Goal: Information Seeking & Learning: Learn about a topic

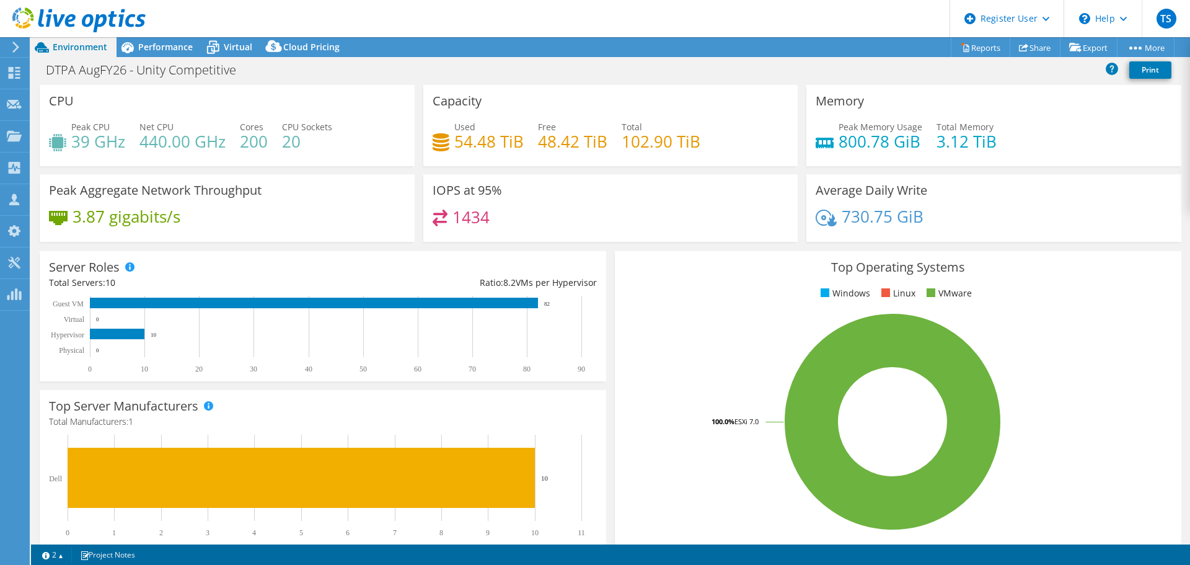
select select "USEast"
select select "USD"
click at [596, 255] on div "Server Roles Physical Servers represent bare metal servers that were targets of…" at bounding box center [323, 316] width 566 height 130
click at [146, 46] on span "Performance" at bounding box center [165, 47] width 55 height 12
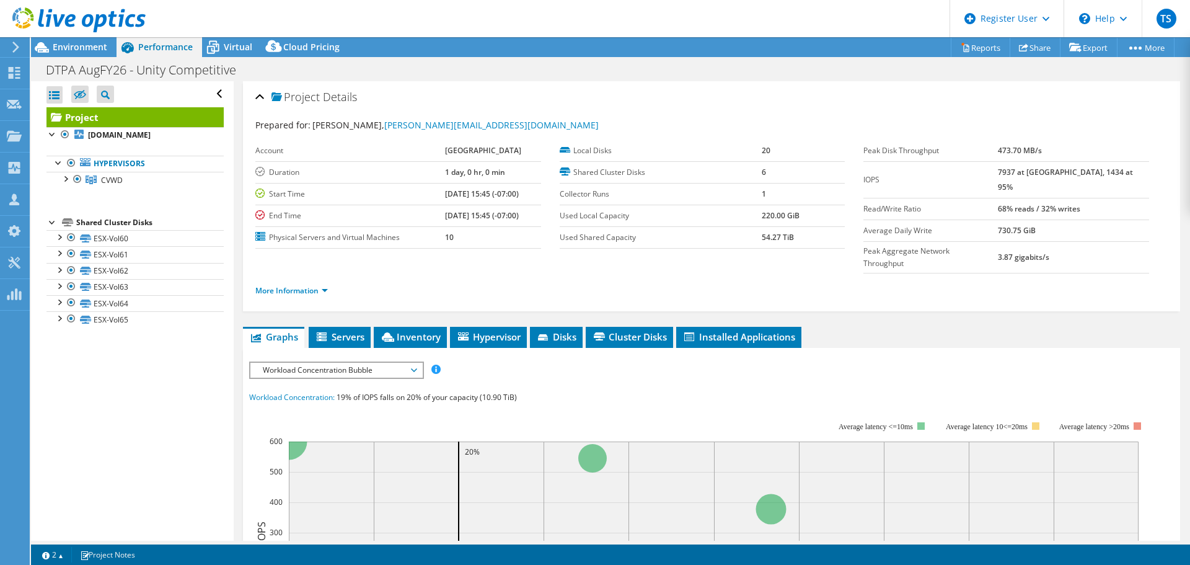
click at [357, 363] on span "Workload Concentration Bubble" at bounding box center [336, 370] width 159 height 15
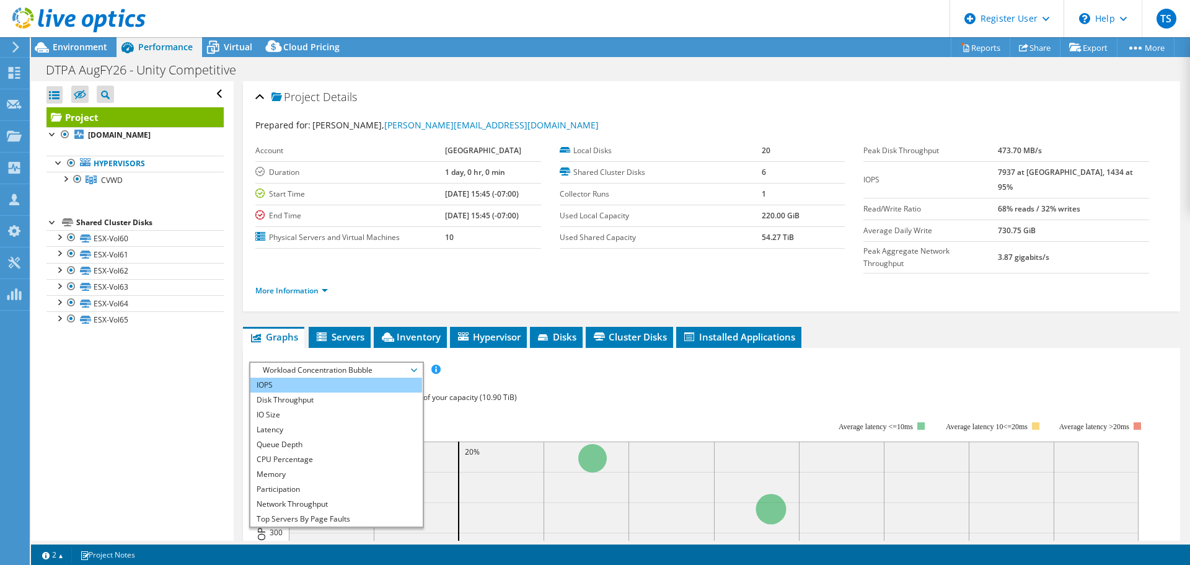
click at [343, 377] on li "IOPS" at bounding box center [336, 384] width 172 height 15
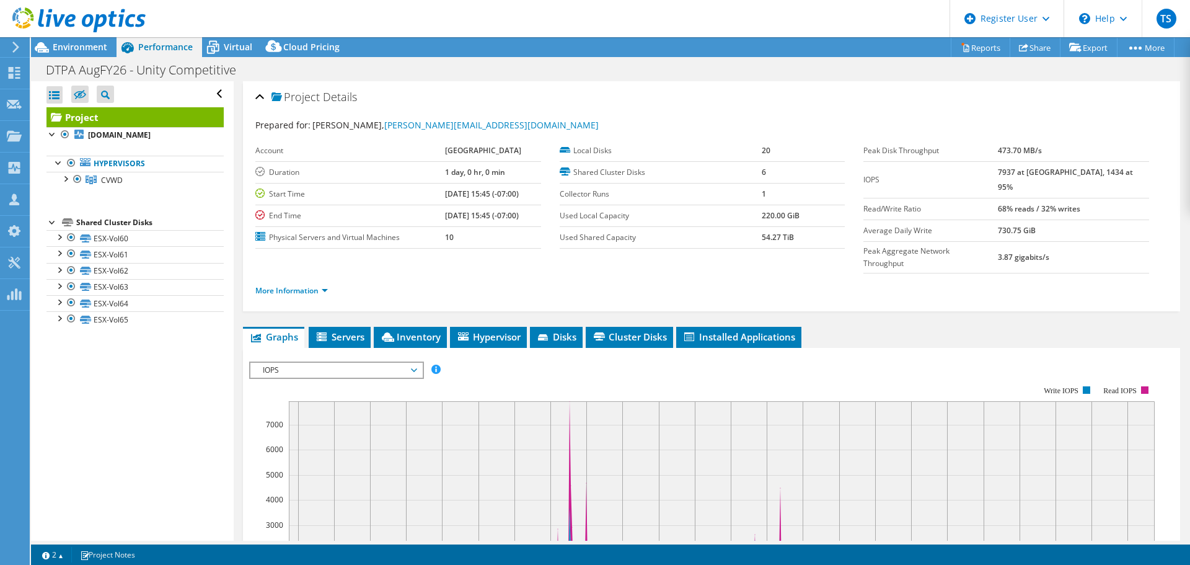
click at [404, 363] on span "IOPS" at bounding box center [336, 370] width 159 height 15
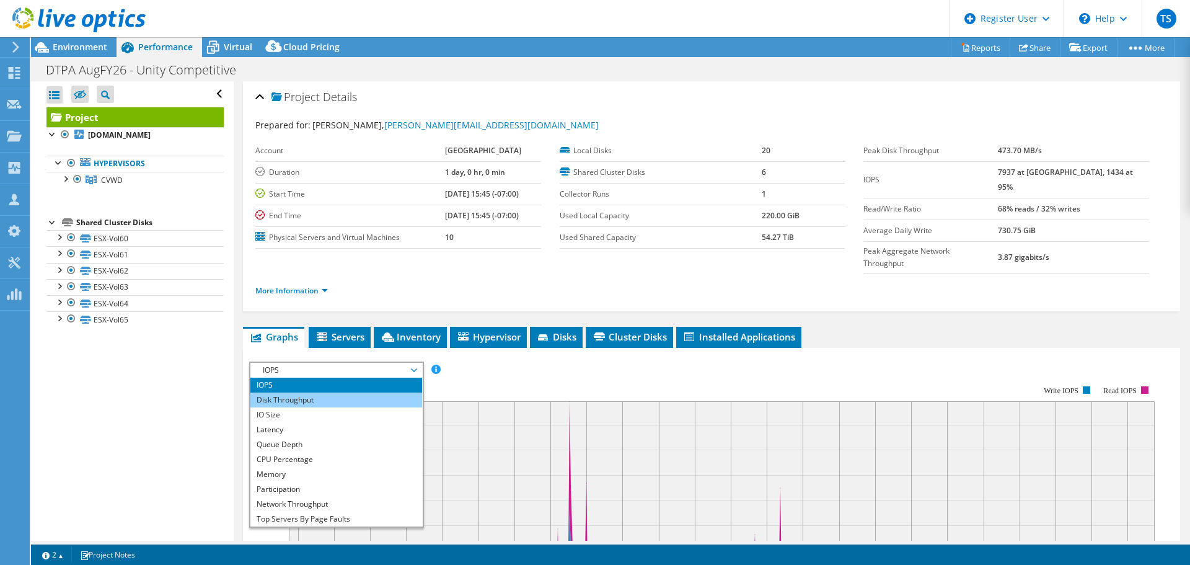
click at [371, 392] on li "Disk Throughput" at bounding box center [336, 399] width 172 height 15
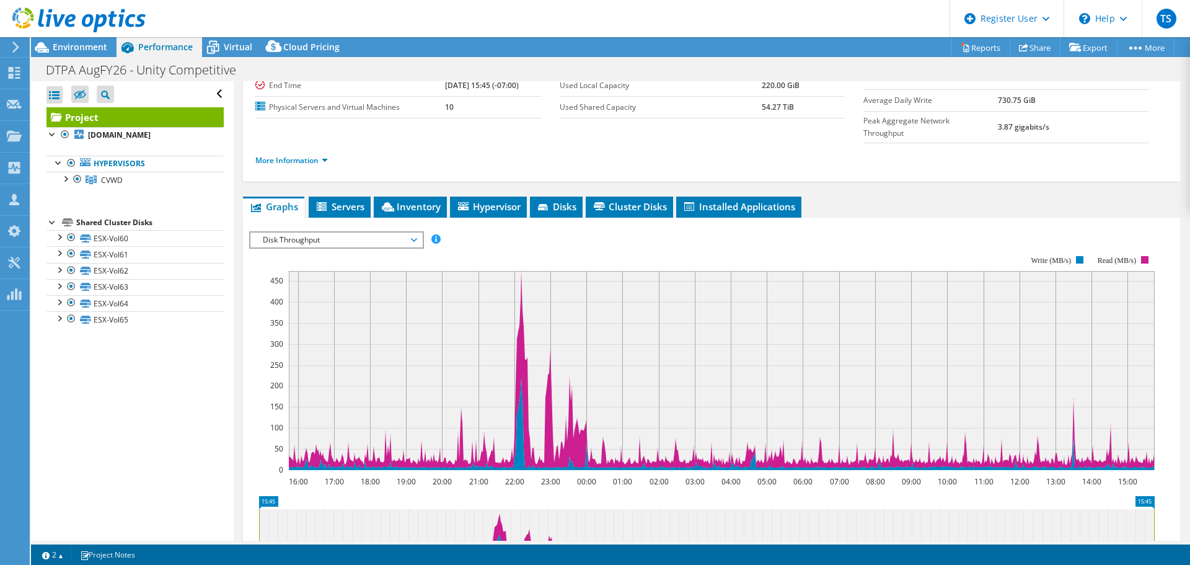
scroll to position [132, 0]
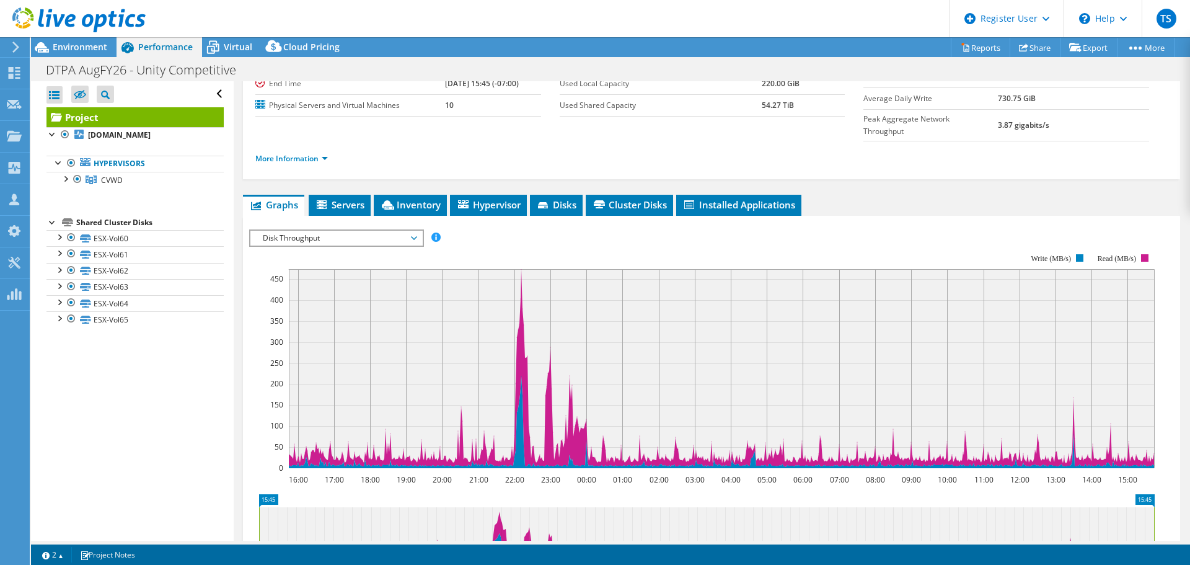
click at [379, 237] on rect at bounding box center [701, 361] width 905 height 248
click at [375, 231] on span "Disk Throughput" at bounding box center [336, 238] width 159 height 15
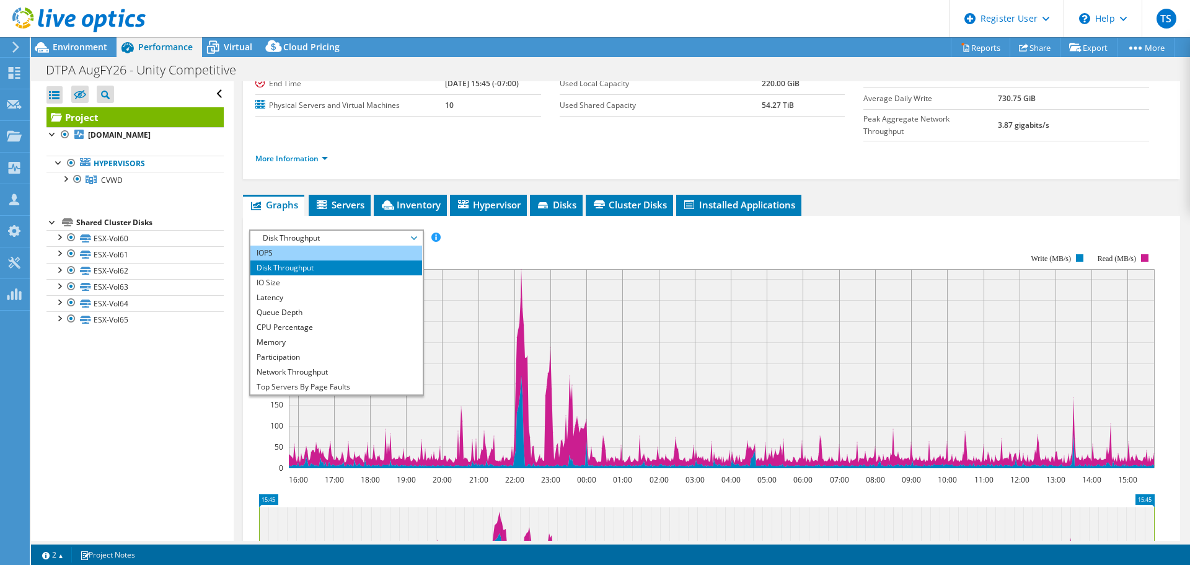
click at [351, 245] on li "IOPS" at bounding box center [336, 252] width 172 height 15
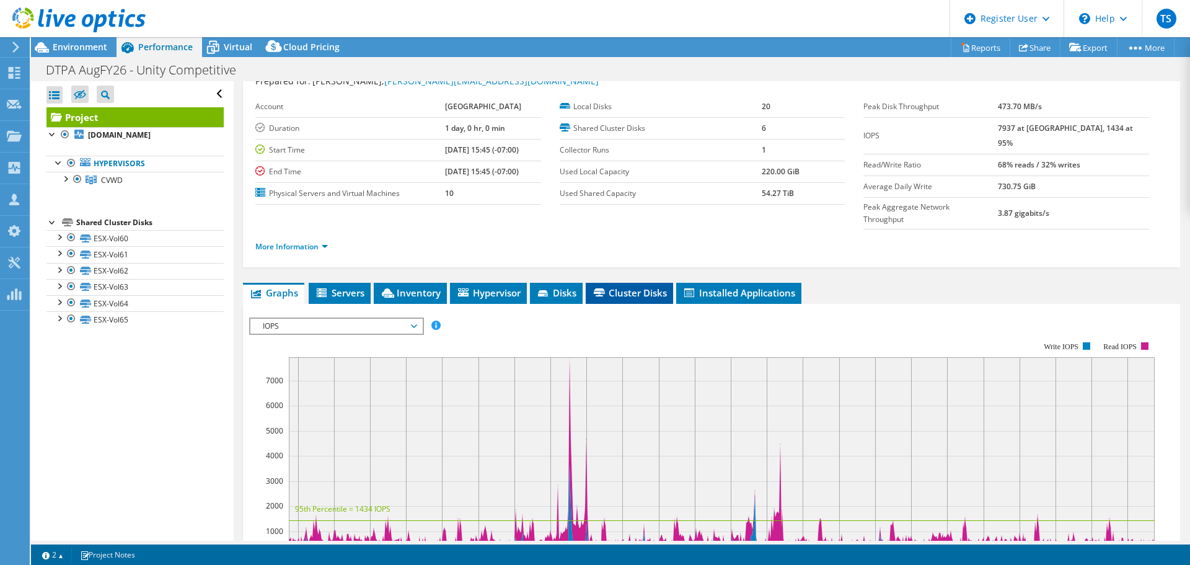
scroll to position [45, 0]
click at [586, 428] on rect at bounding box center [722, 455] width 866 height 199
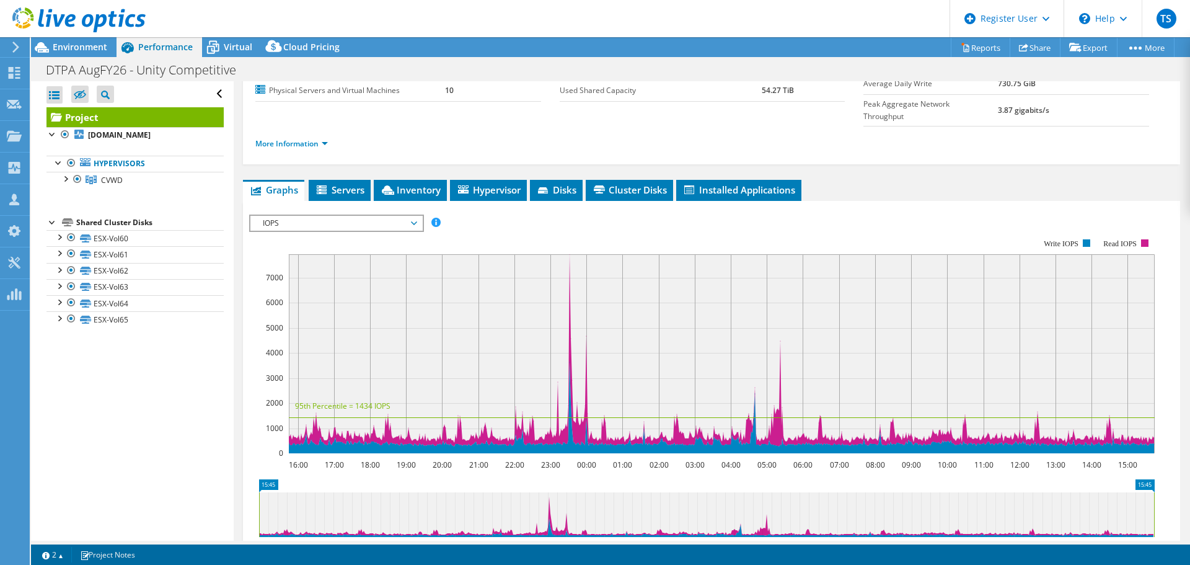
scroll to position [157, 0]
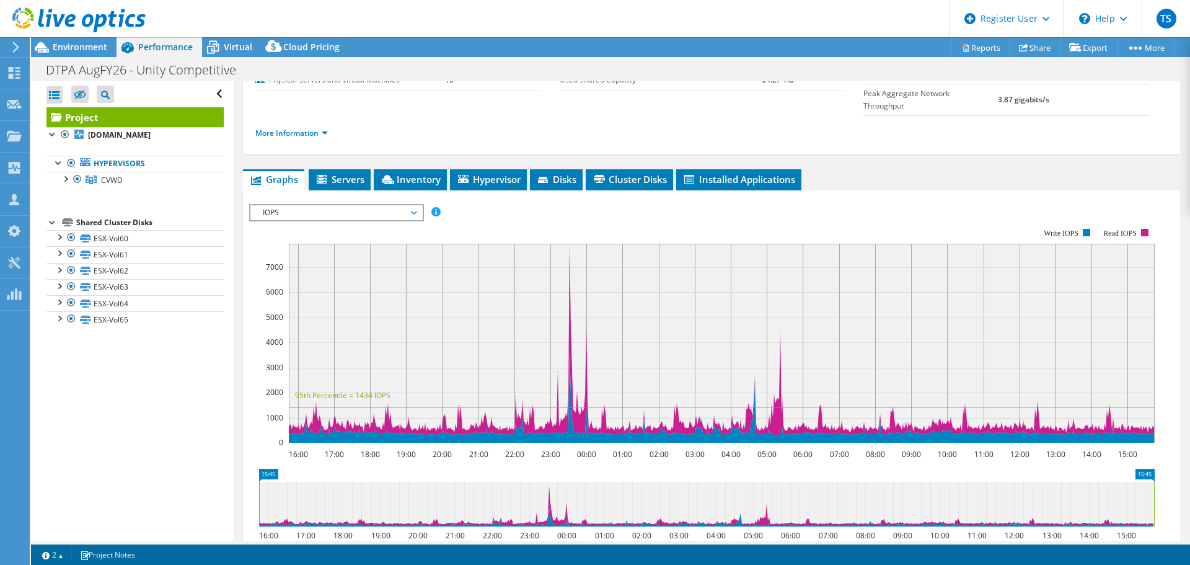
click at [627, 356] on rect at bounding box center [722, 343] width 866 height 199
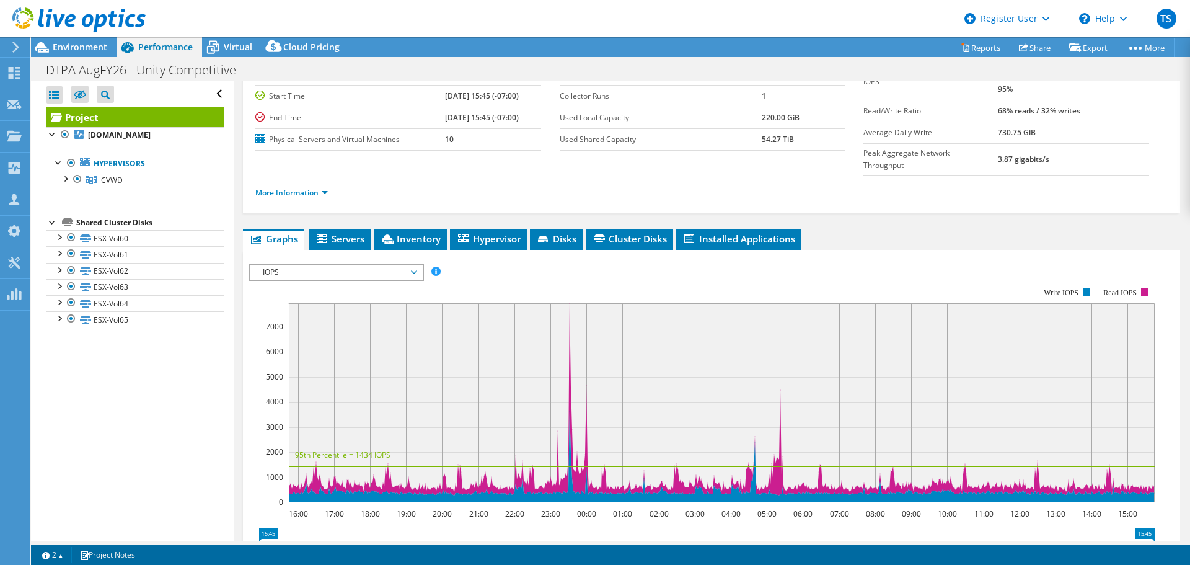
scroll to position [95, 0]
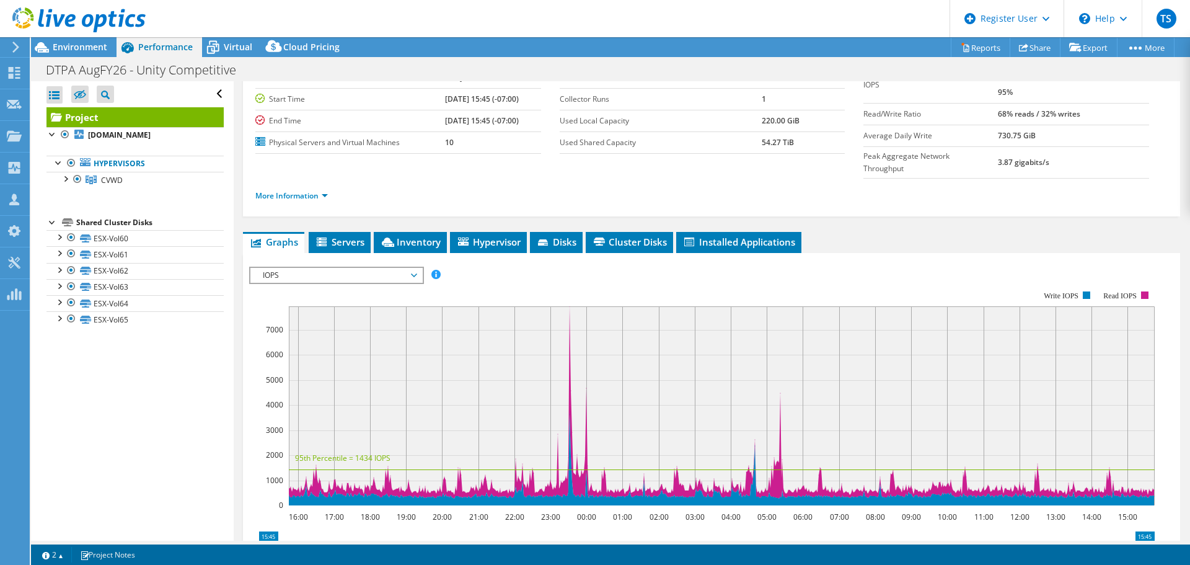
click at [389, 268] on span "IOPS" at bounding box center [336, 275] width 159 height 15
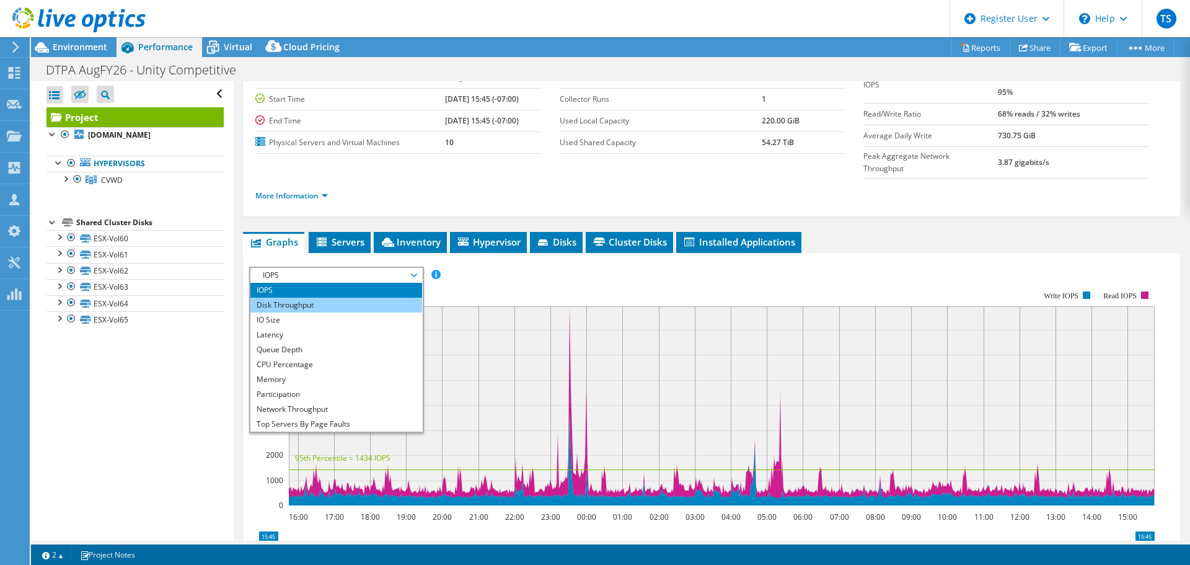
click at [376, 297] on li "Disk Throughput" at bounding box center [336, 304] width 172 height 15
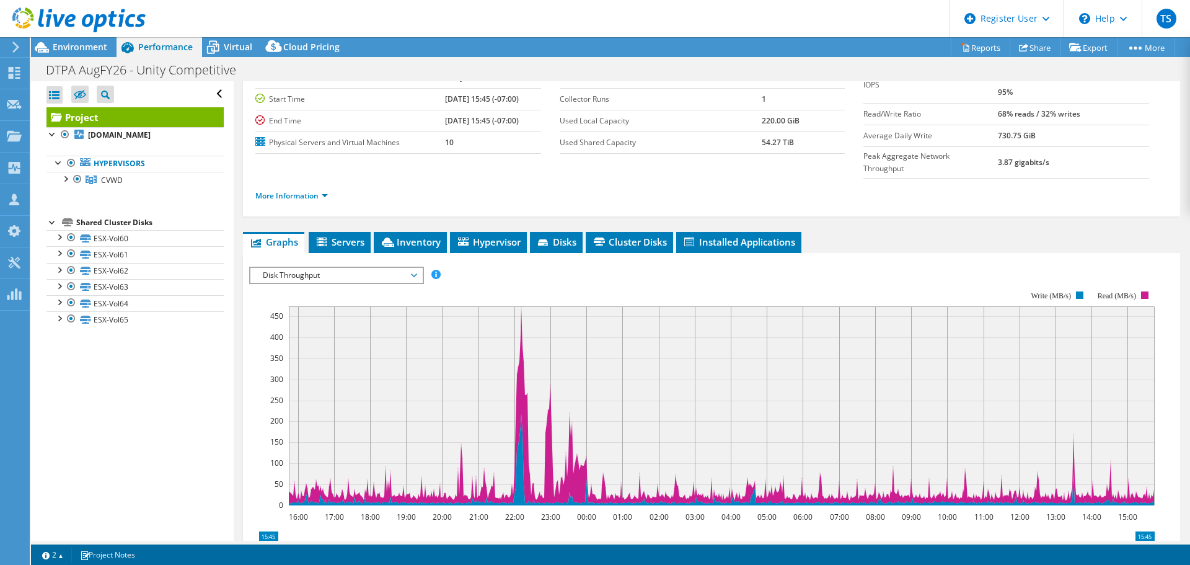
click at [390, 268] on span "Disk Throughput" at bounding box center [336, 275] width 159 height 15
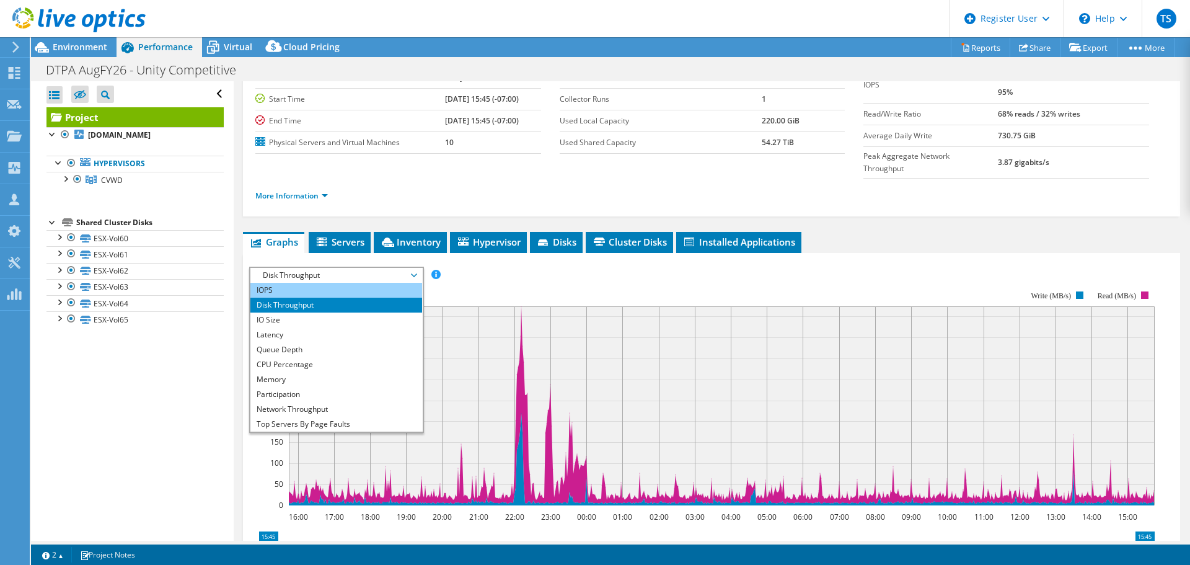
click at [323, 283] on li "IOPS" at bounding box center [336, 290] width 172 height 15
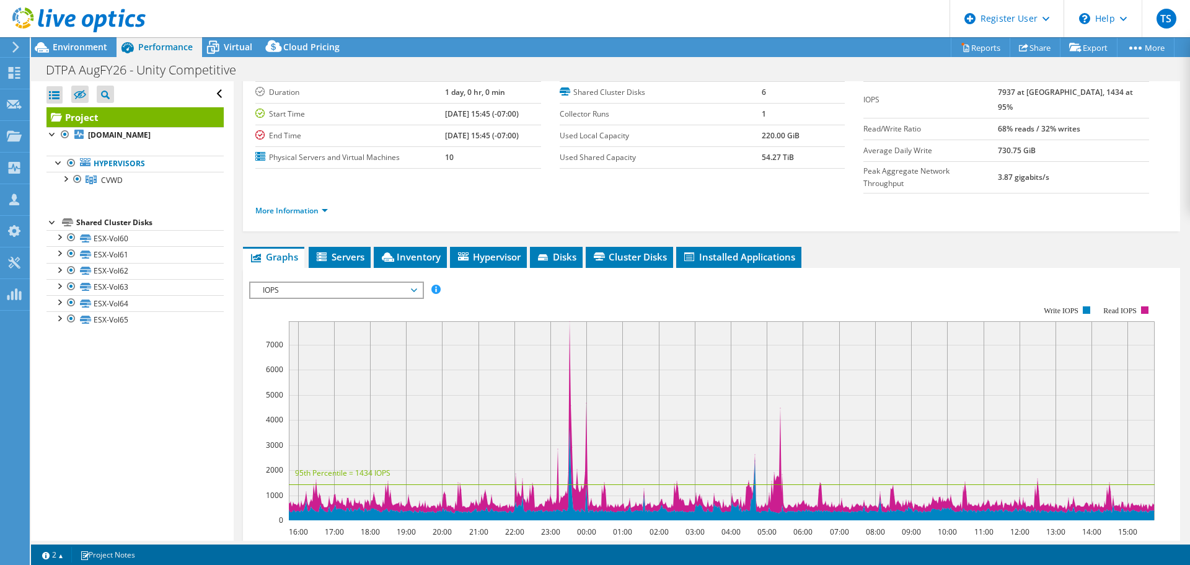
scroll to position [0, 0]
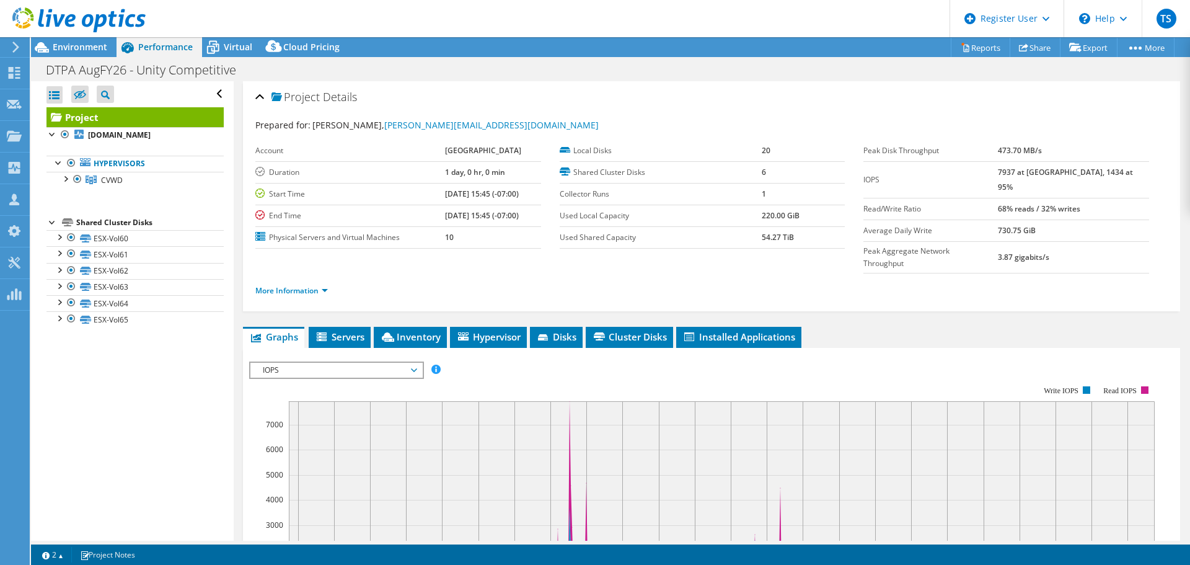
click at [54, 36] on div at bounding box center [73, 21] width 146 height 42
click at [57, 45] on span "Environment" at bounding box center [80, 47] width 55 height 12
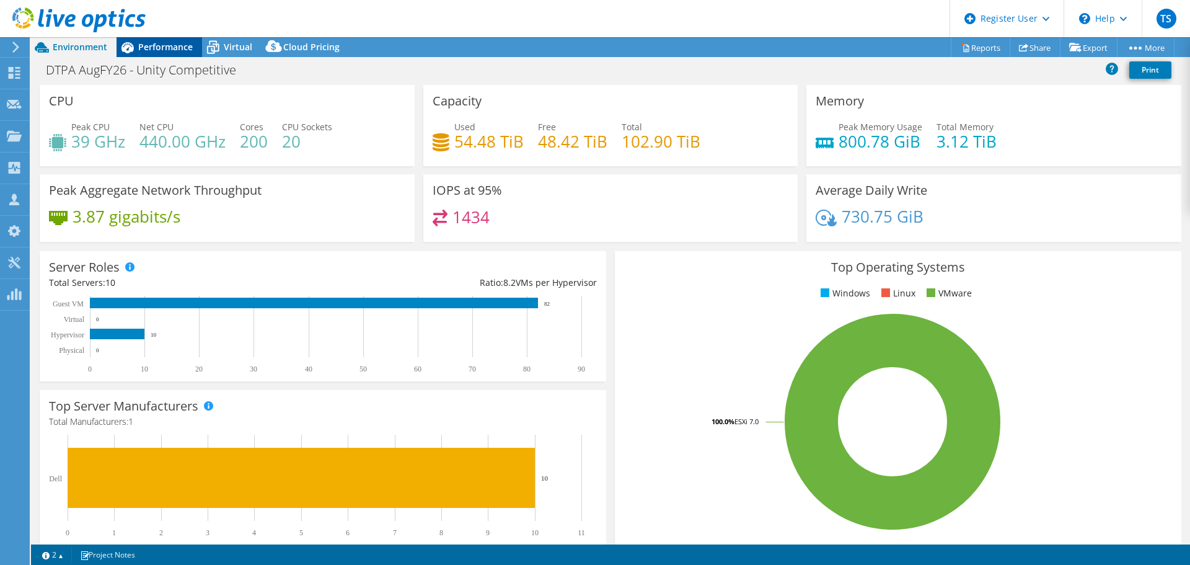
click at [177, 53] on div "Performance" at bounding box center [160, 47] width 86 height 20
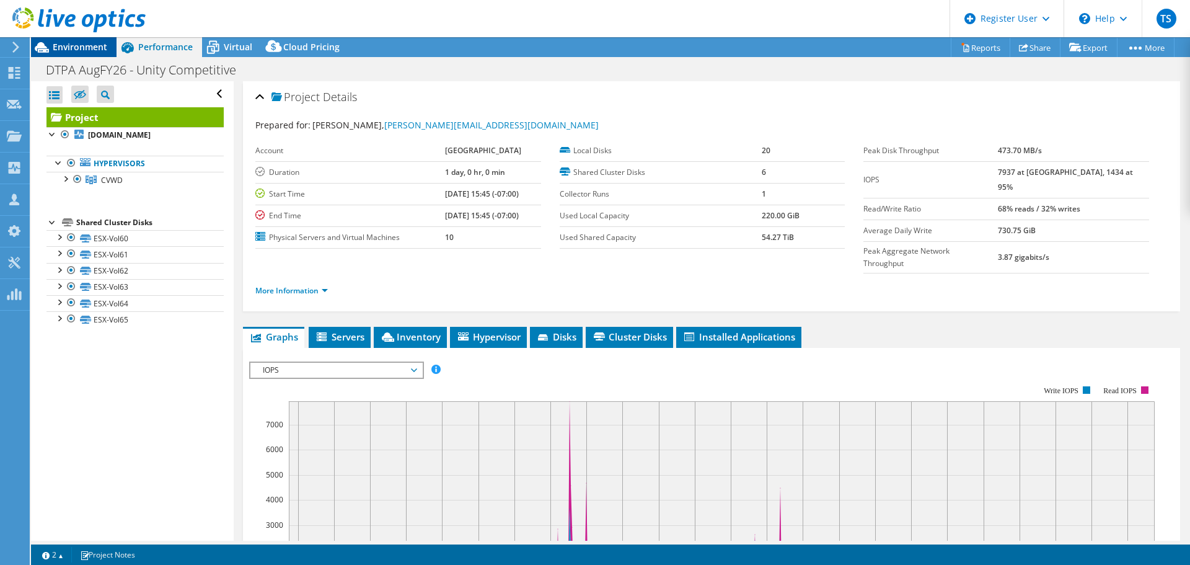
click at [52, 43] on icon at bounding box center [42, 48] width 22 height 22
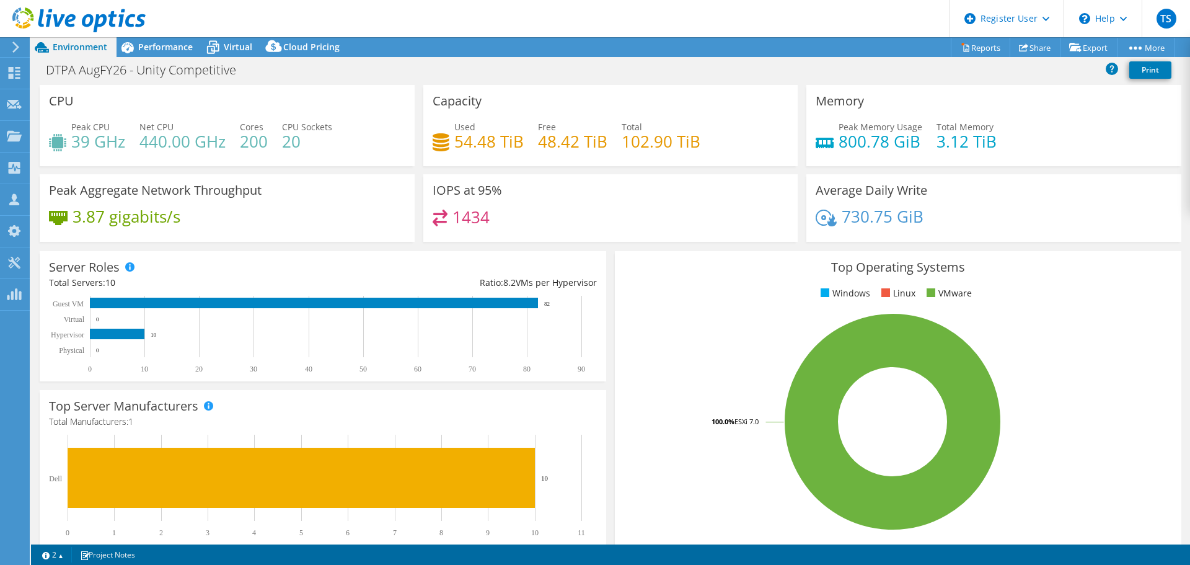
click at [52, 43] on icon at bounding box center [42, 48] width 22 height 22
click at [147, 48] on span "Performance" at bounding box center [165, 47] width 55 height 12
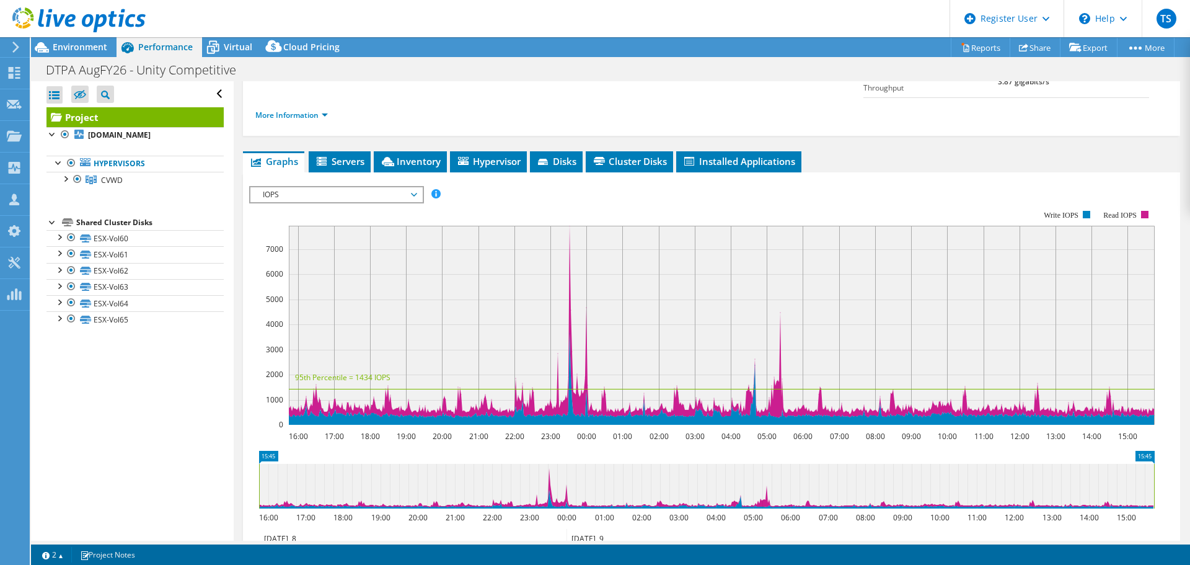
scroll to position [175, 0]
click at [569, 226] on rect at bounding box center [722, 325] width 866 height 199
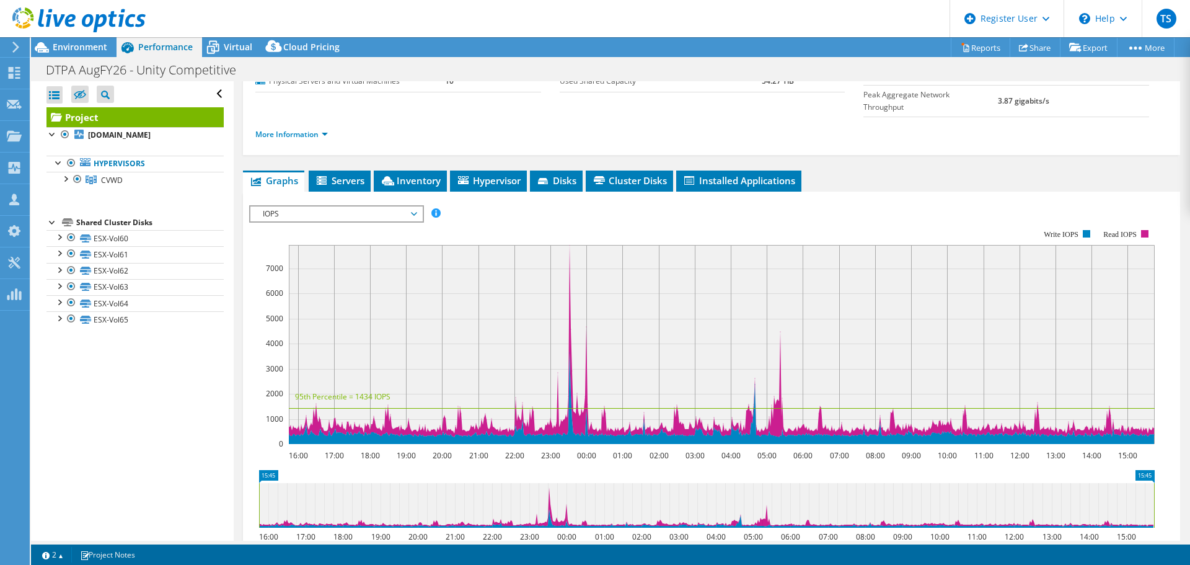
scroll to position [156, 0]
click at [569, 245] on rect at bounding box center [722, 344] width 866 height 199
click at [641, 348] on rect at bounding box center [722, 344] width 866 height 199
click at [300, 207] on span "IOPS" at bounding box center [336, 214] width 159 height 15
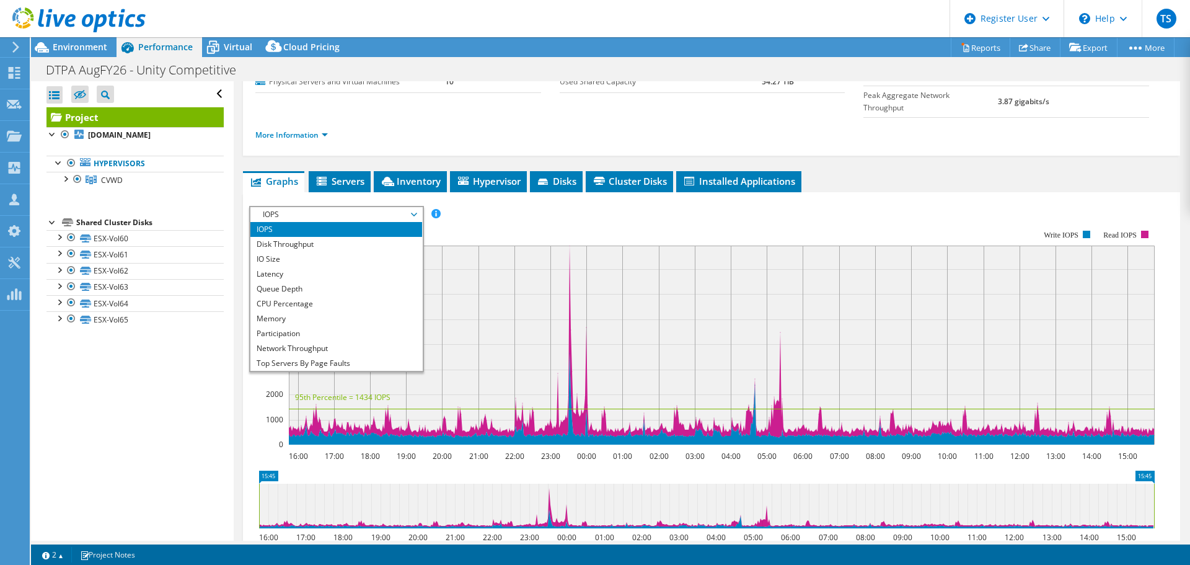
click at [293, 222] on li "IOPS" at bounding box center [336, 229] width 172 height 15
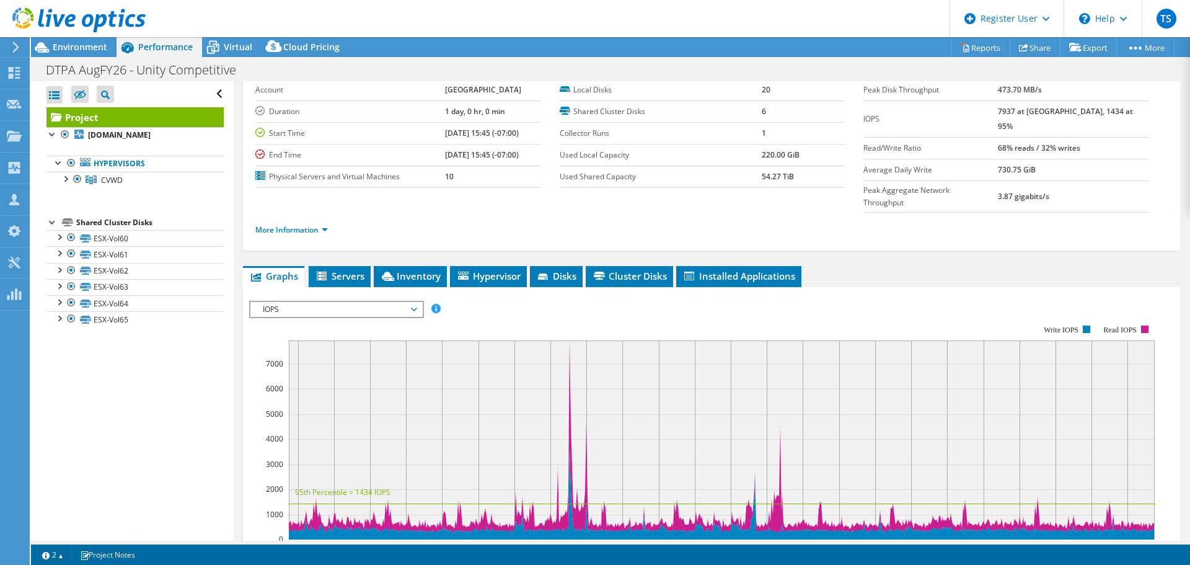
scroll to position [55, 0]
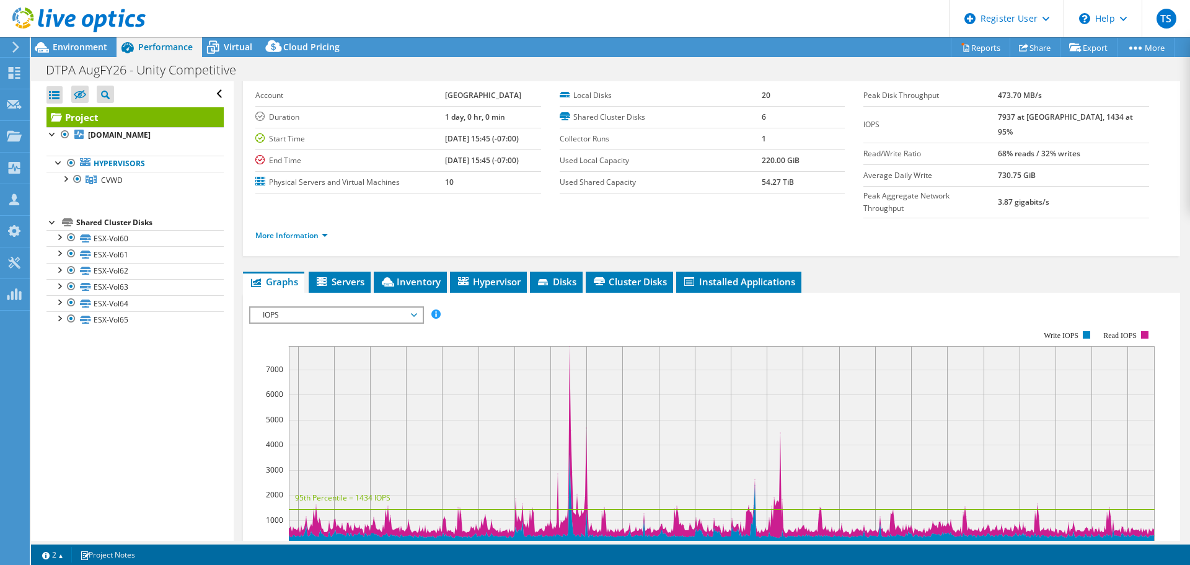
click at [403, 307] on span "IOPS" at bounding box center [336, 314] width 159 height 15
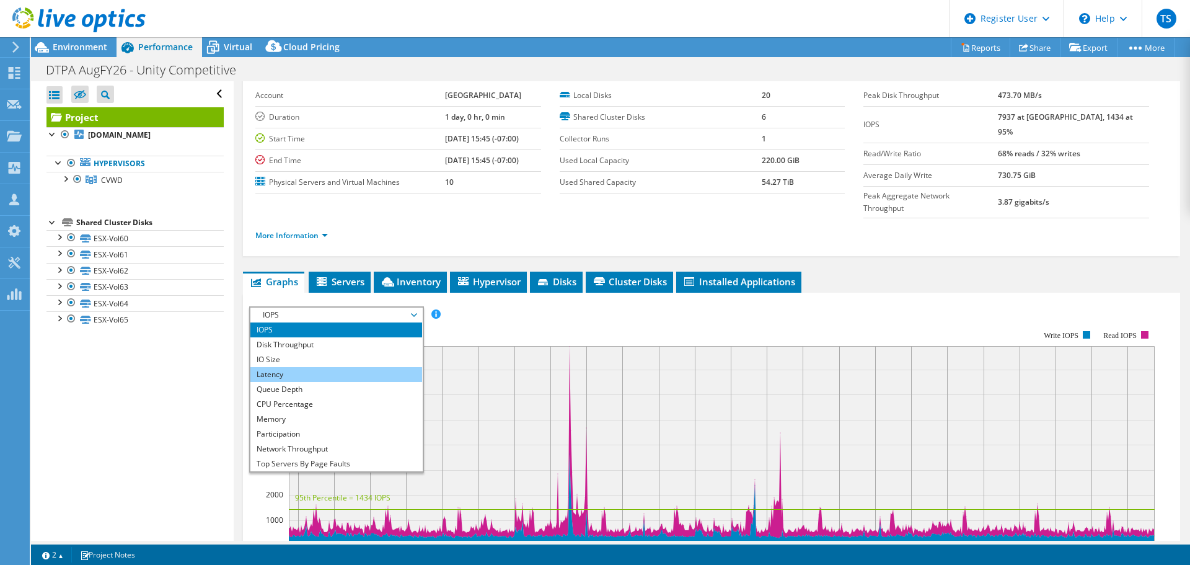
click at [360, 367] on li "Latency" at bounding box center [336, 374] width 172 height 15
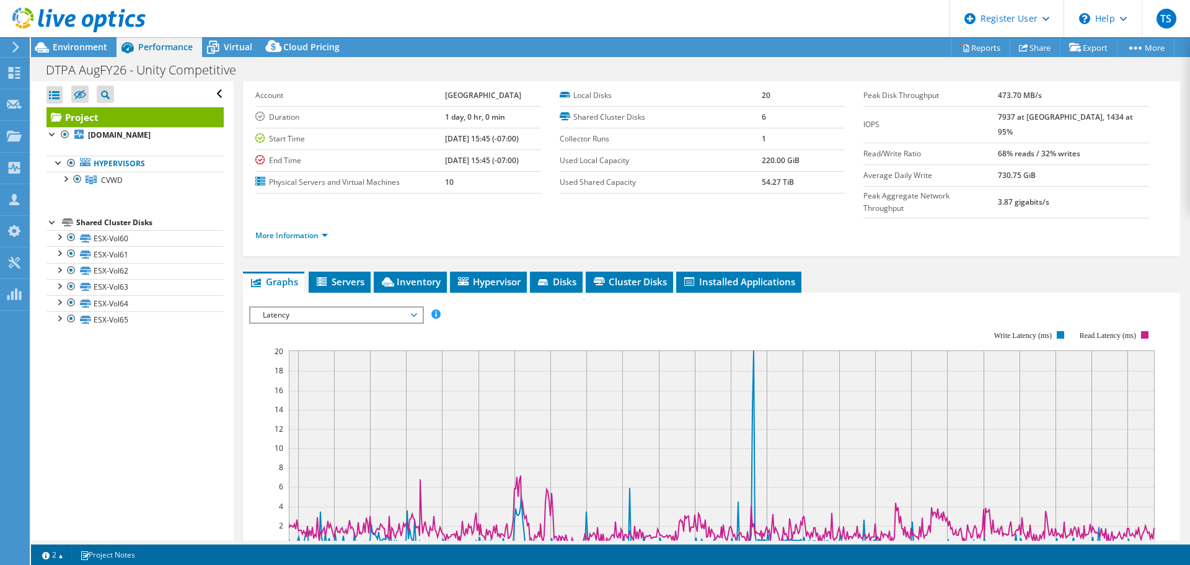
click at [385, 307] on span "Latency" at bounding box center [336, 314] width 159 height 15
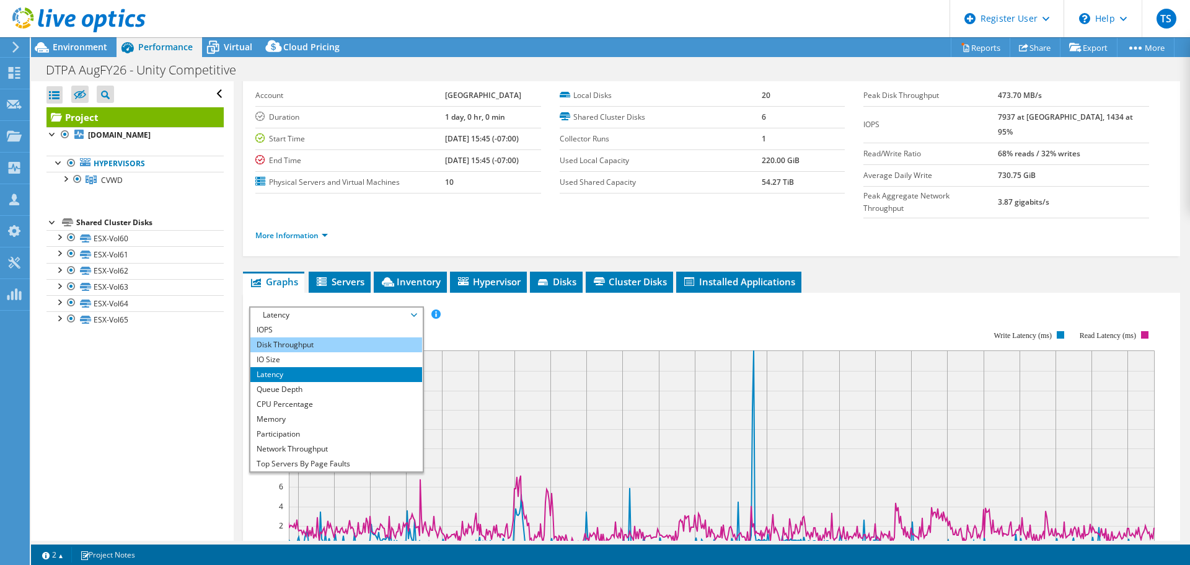
click at [281, 337] on li "Disk Throughput" at bounding box center [336, 344] width 172 height 15
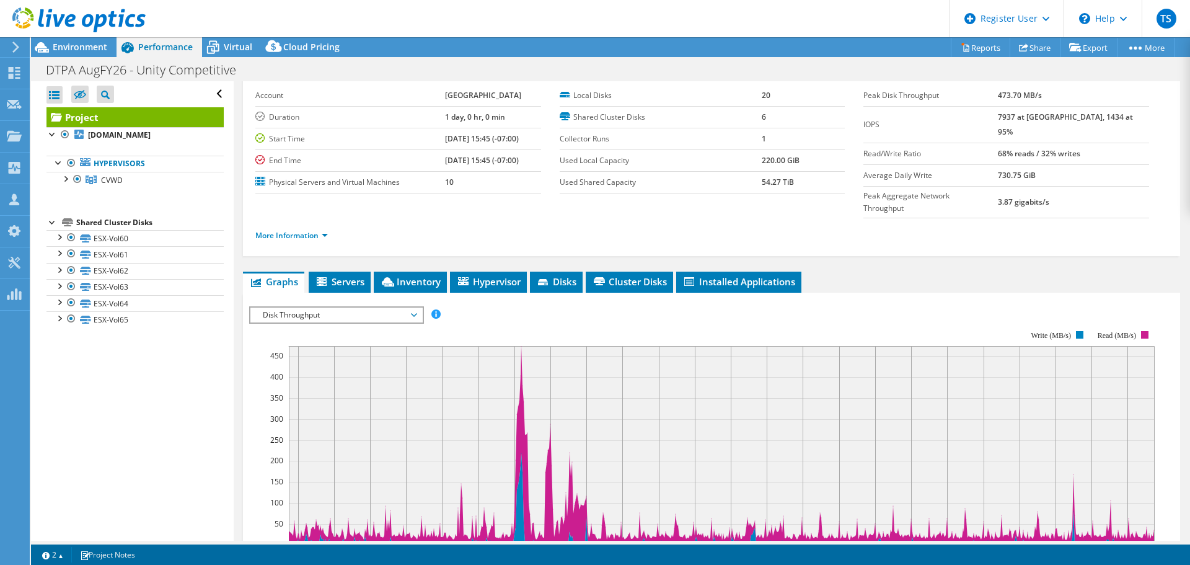
click at [347, 307] on span "Disk Throughput" at bounding box center [336, 314] width 159 height 15
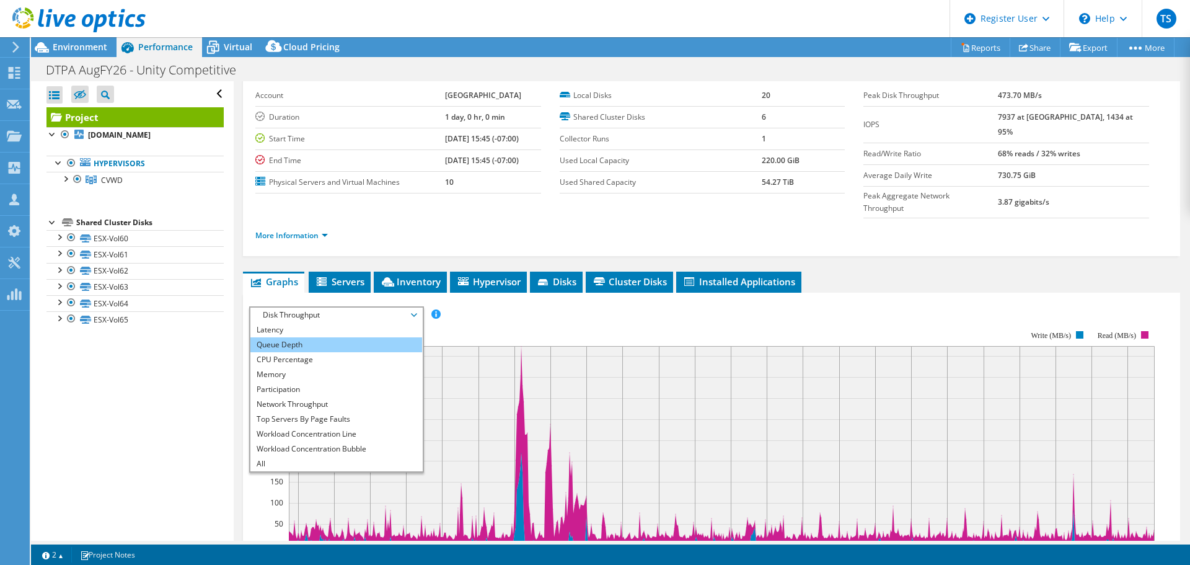
scroll to position [0, 0]
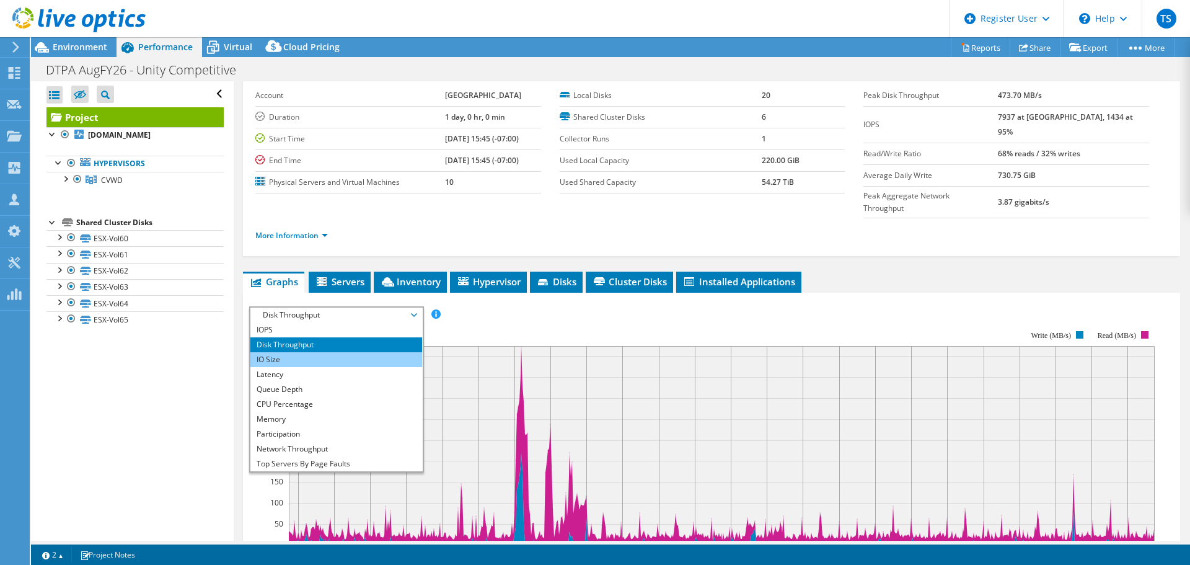
click at [255, 352] on li "IO Size" at bounding box center [336, 359] width 172 height 15
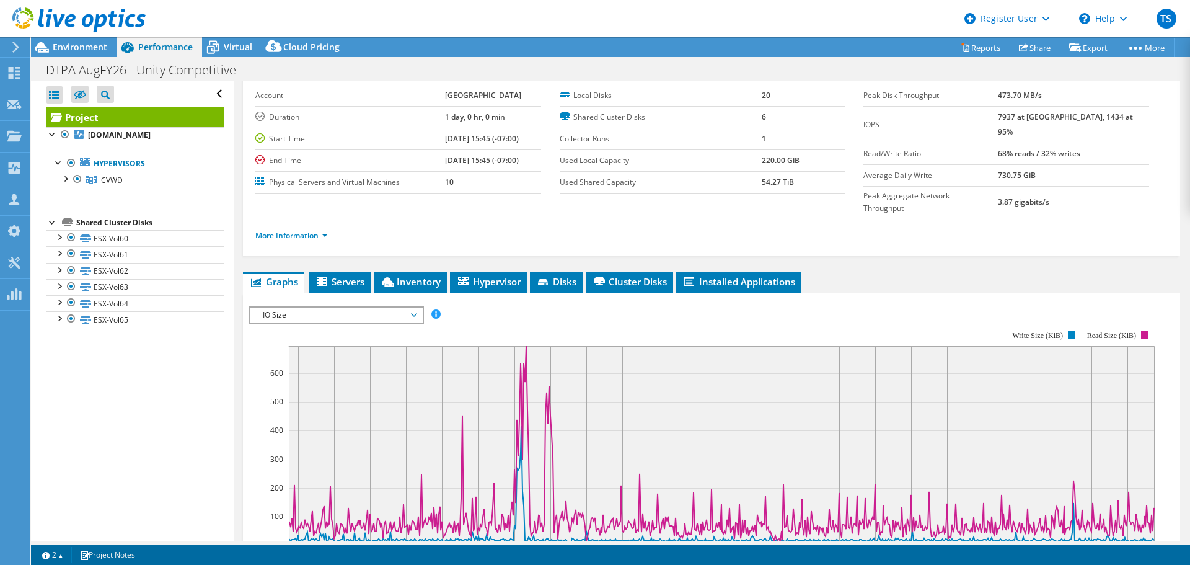
click at [340, 307] on span "IO Size" at bounding box center [336, 314] width 159 height 15
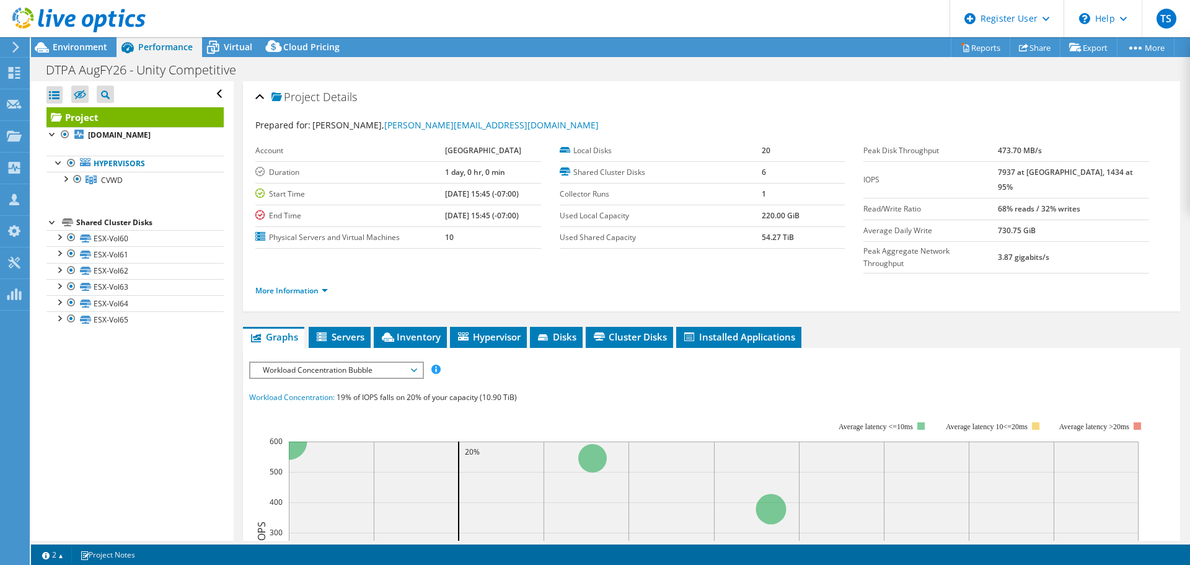
select select "USEast"
select select "USD"
click at [378, 363] on span "Workload Concentration Bubble" at bounding box center [336, 370] width 159 height 15
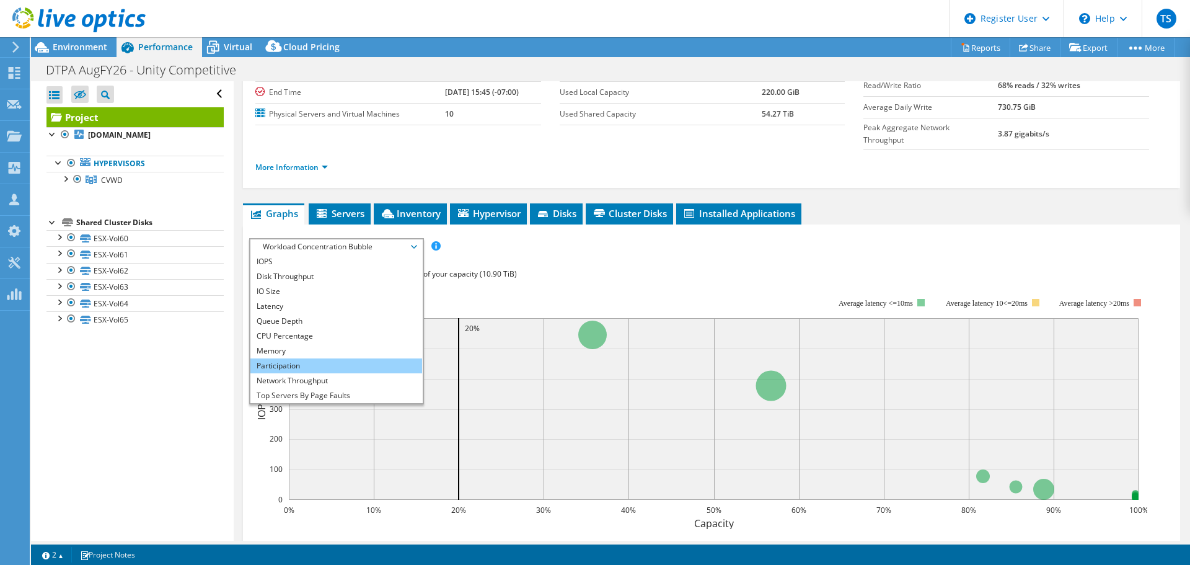
scroll to position [45, 0]
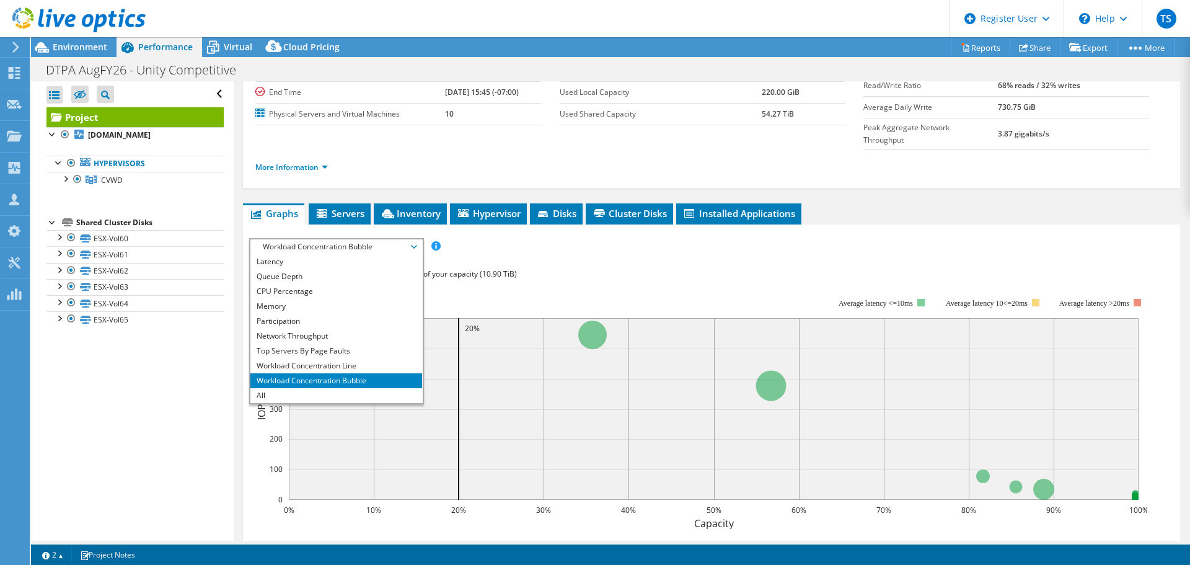
click at [348, 373] on li "Workload Concentration Bubble" at bounding box center [336, 380] width 172 height 15
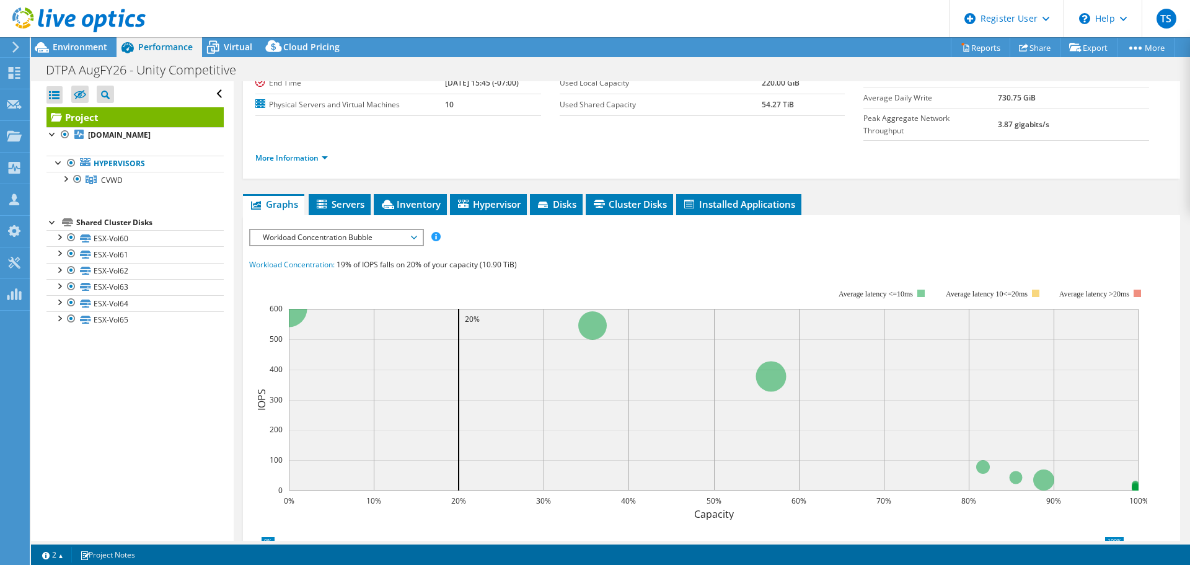
scroll to position [132, 0]
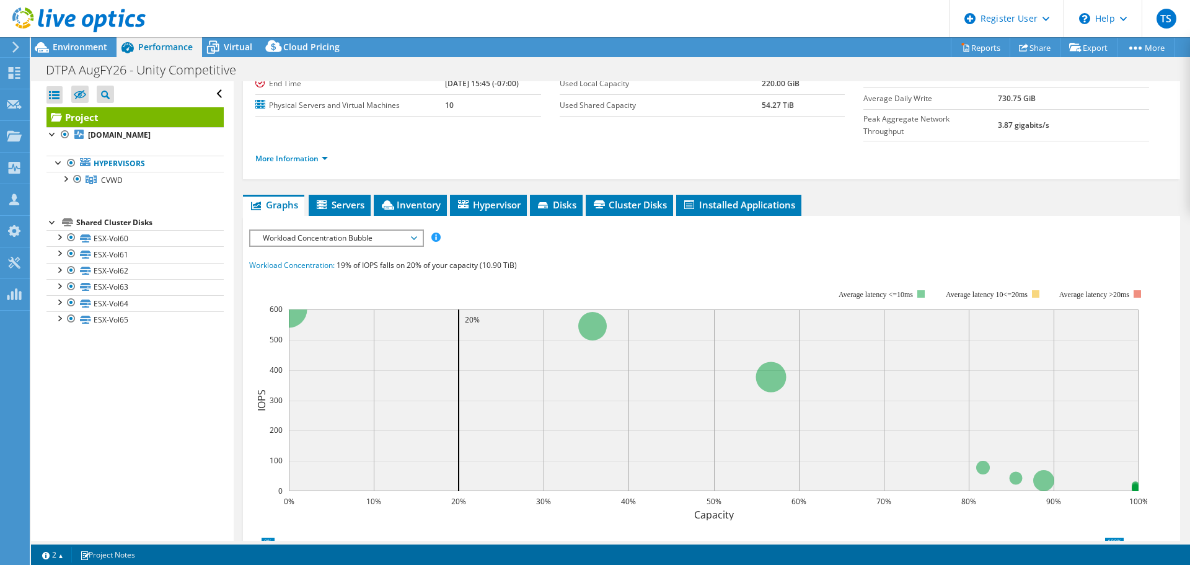
click at [402, 231] on span "Workload Concentration Bubble" at bounding box center [336, 238] width 159 height 15
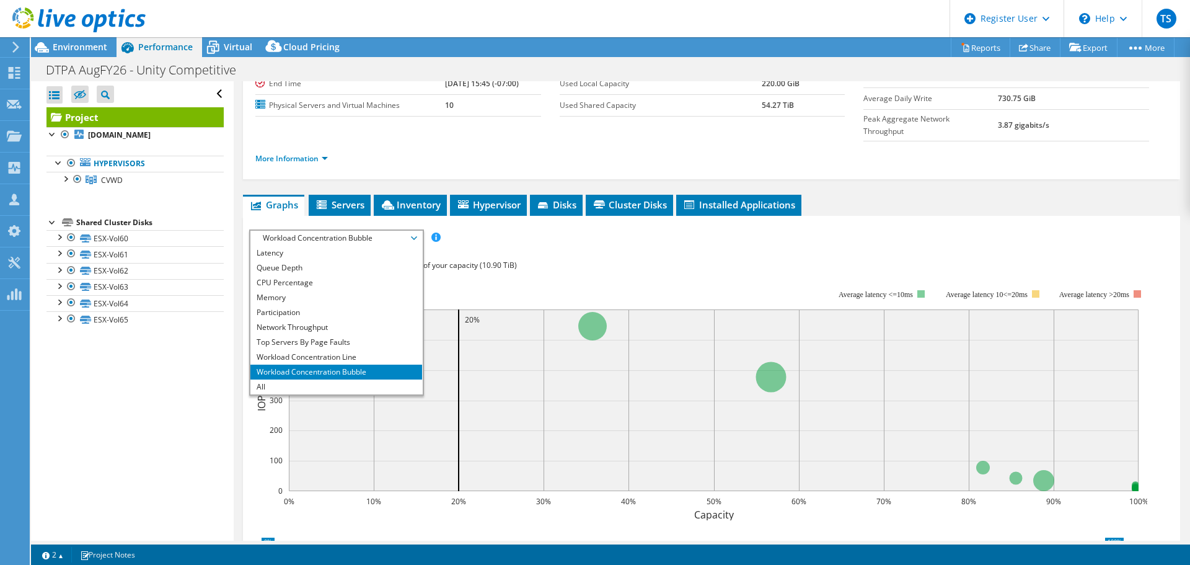
click at [685, 229] on div "IOPS Disk Throughput IO Size Latency Queue Depth CPU Percentage Memory Page Fau…" at bounding box center [711, 237] width 925 height 17
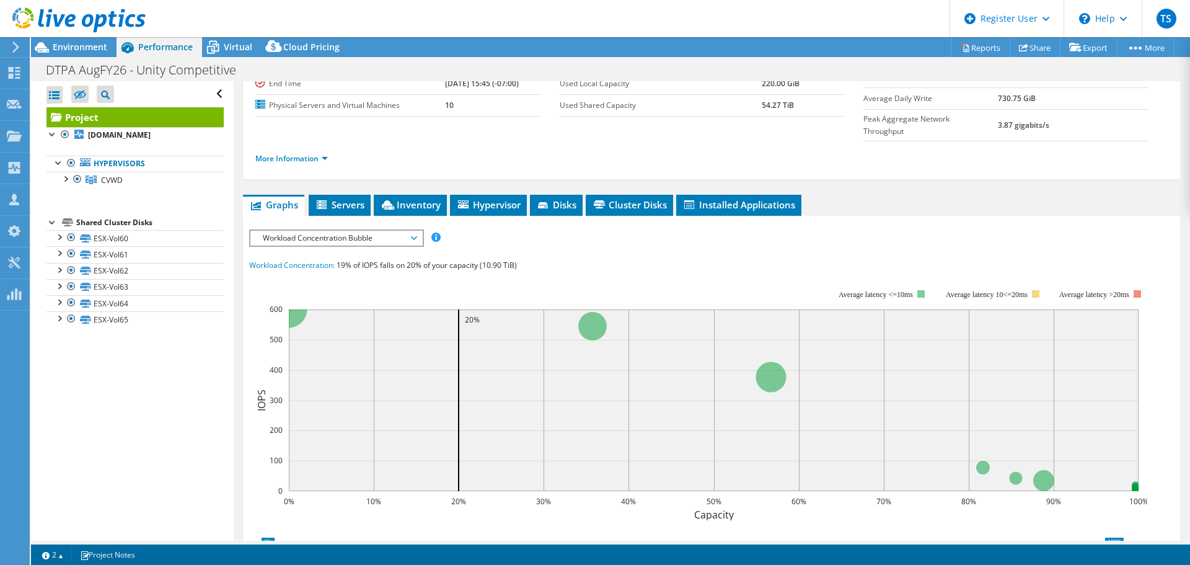
click at [363, 231] on span "Workload Concentration Bubble" at bounding box center [336, 238] width 159 height 15
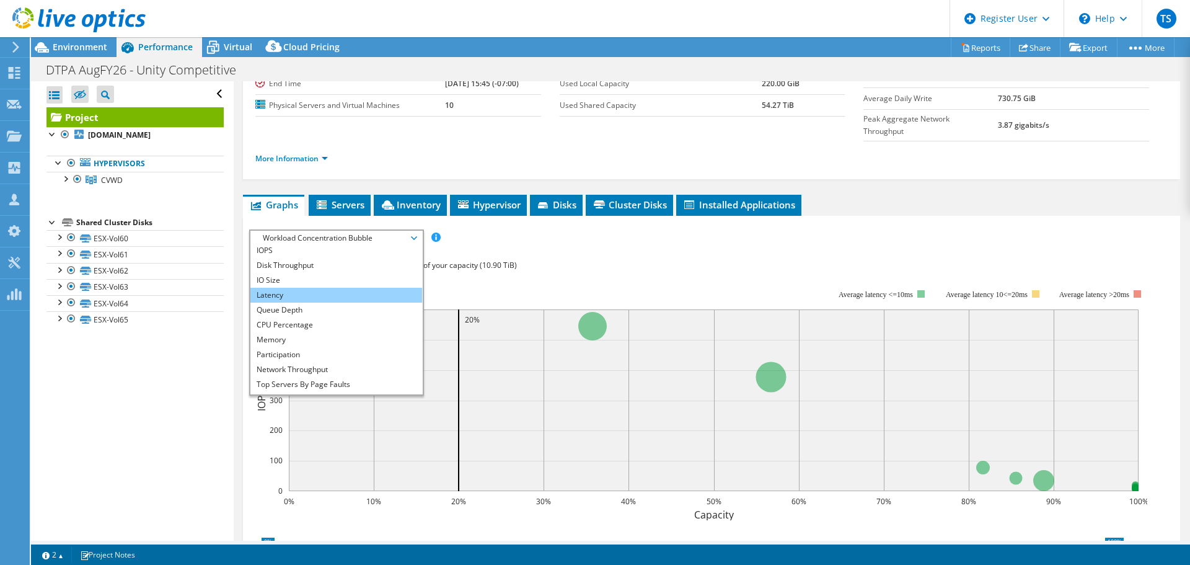
scroll to position [0, 0]
click at [312, 305] on li "Queue Depth" at bounding box center [336, 312] width 172 height 15
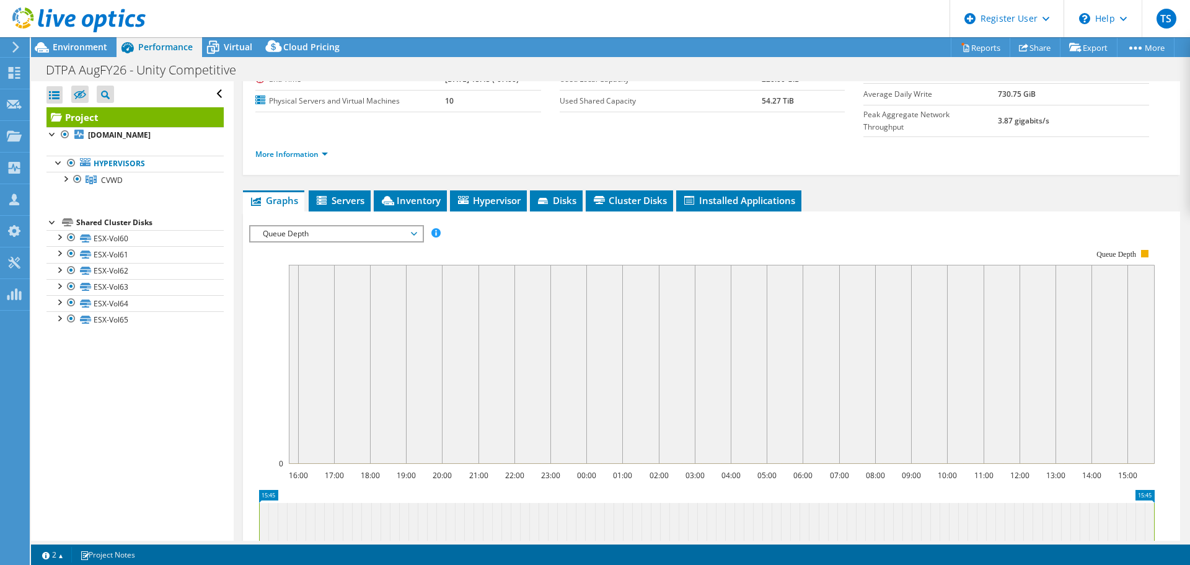
scroll to position [136, 0]
click at [80, 45] on span "Environment" at bounding box center [80, 47] width 55 height 12
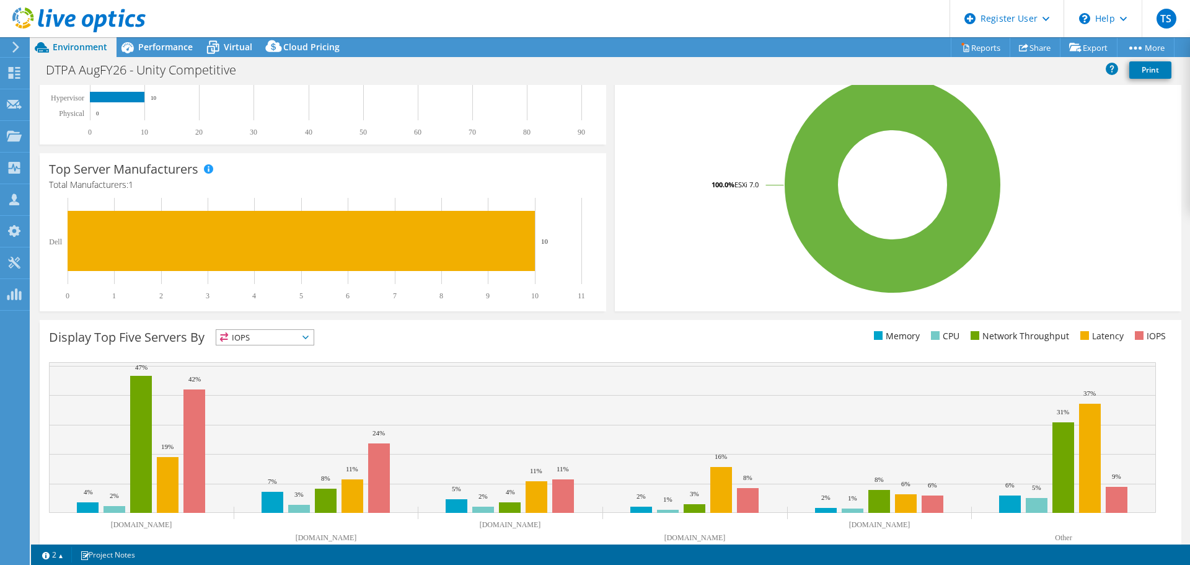
scroll to position [263, 0]
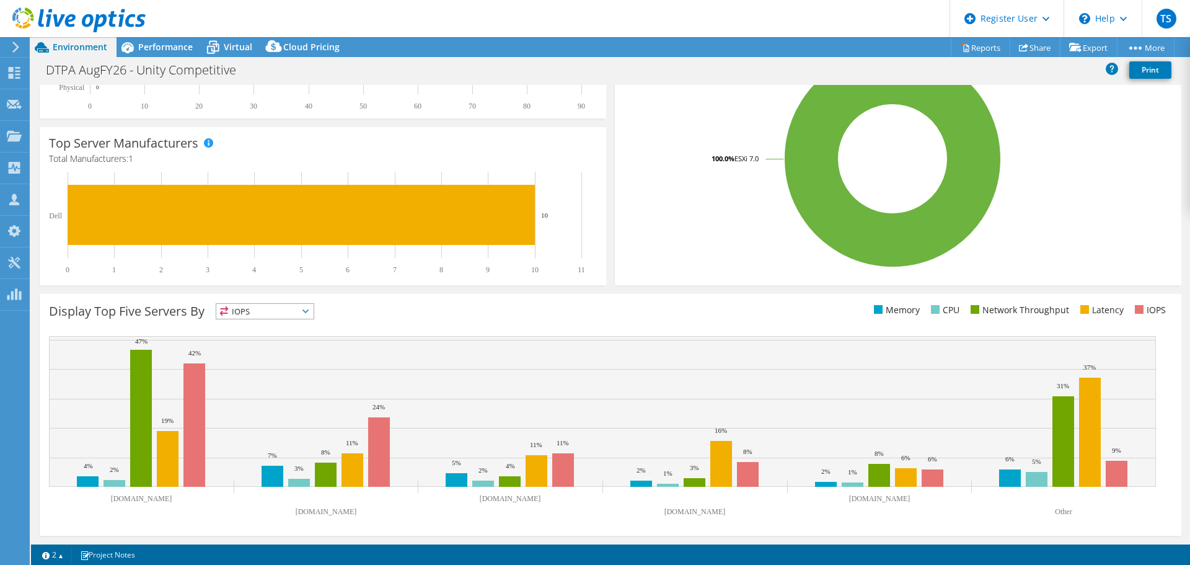
click at [278, 311] on span "IOPS" at bounding box center [264, 311] width 97 height 15
click at [371, 304] on div "Display Top Five Servers By IOPS IOPS" at bounding box center [330, 313] width 562 height 20
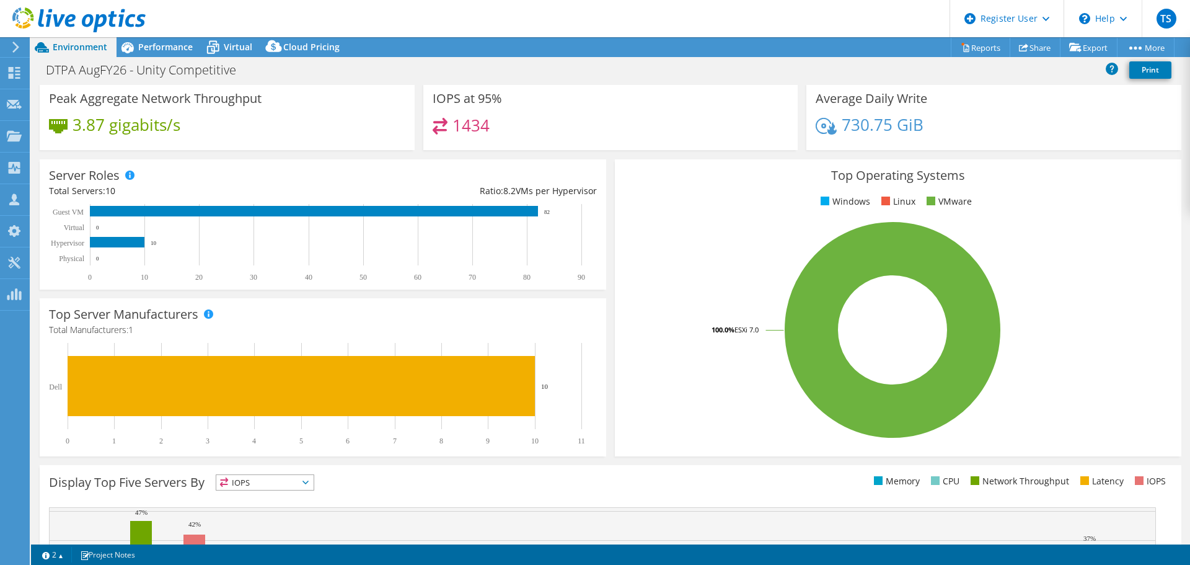
scroll to position [0, 0]
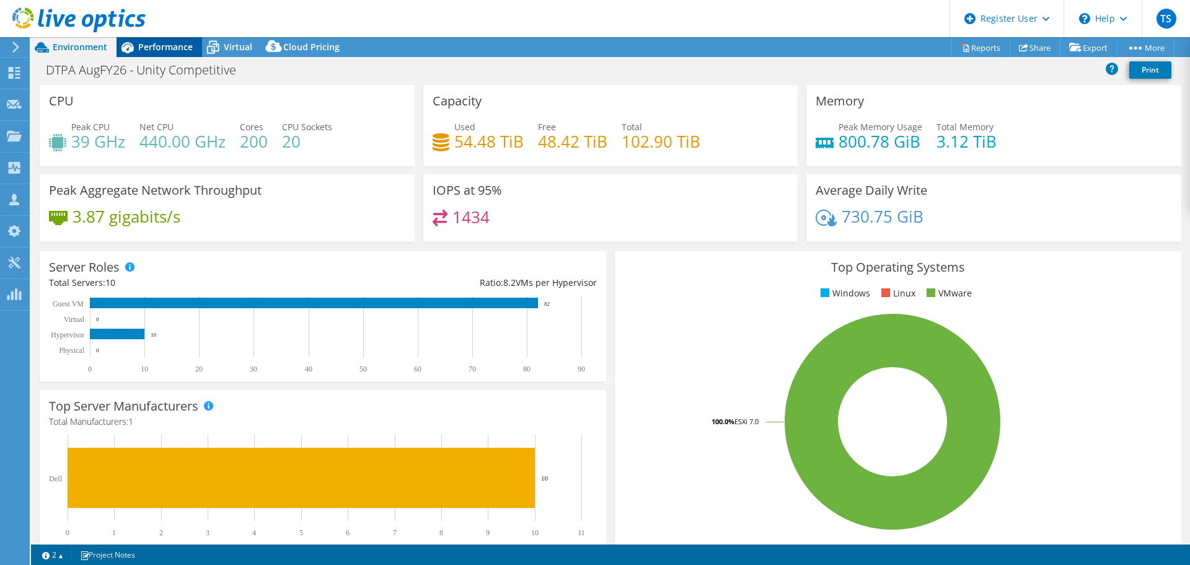
click at [164, 50] on span "Performance" at bounding box center [165, 47] width 55 height 12
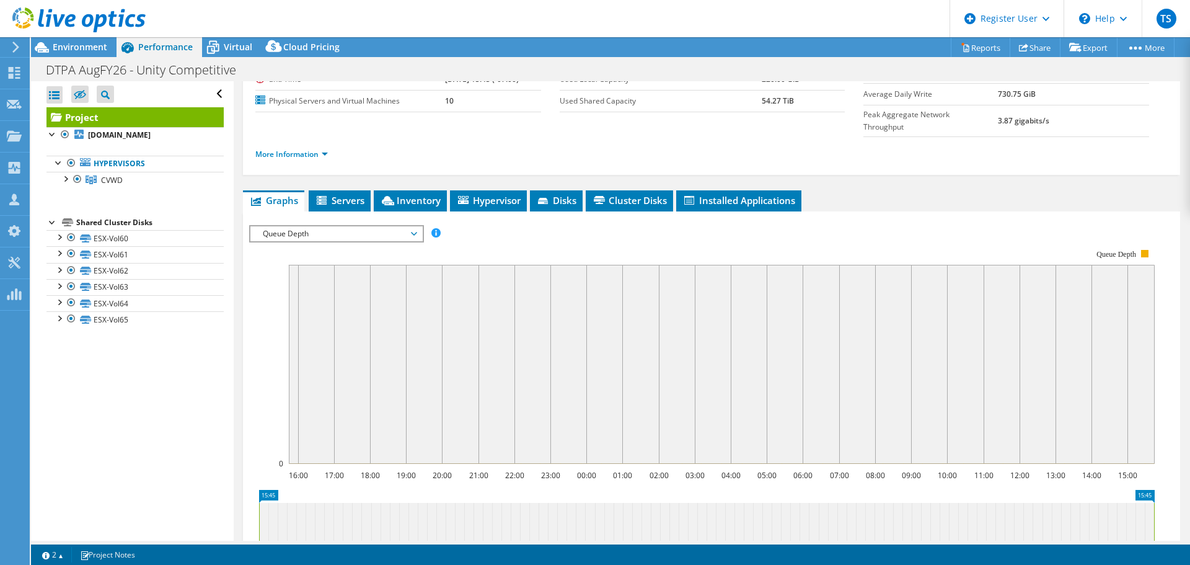
click at [299, 226] on span "Queue Depth" at bounding box center [336, 233] width 159 height 15
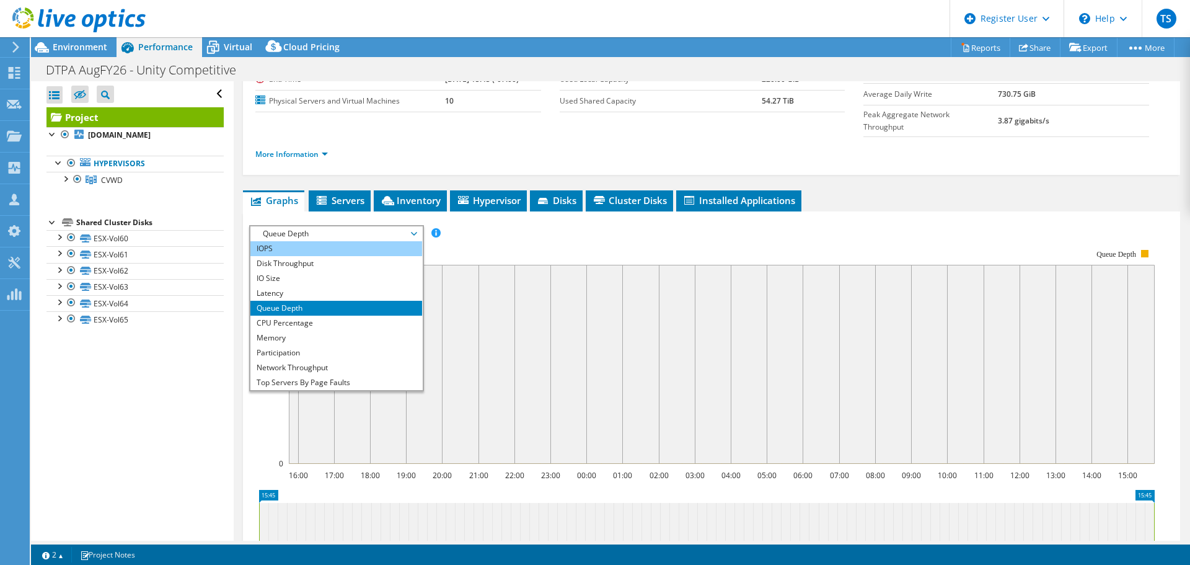
click at [297, 241] on li "IOPS" at bounding box center [336, 248] width 172 height 15
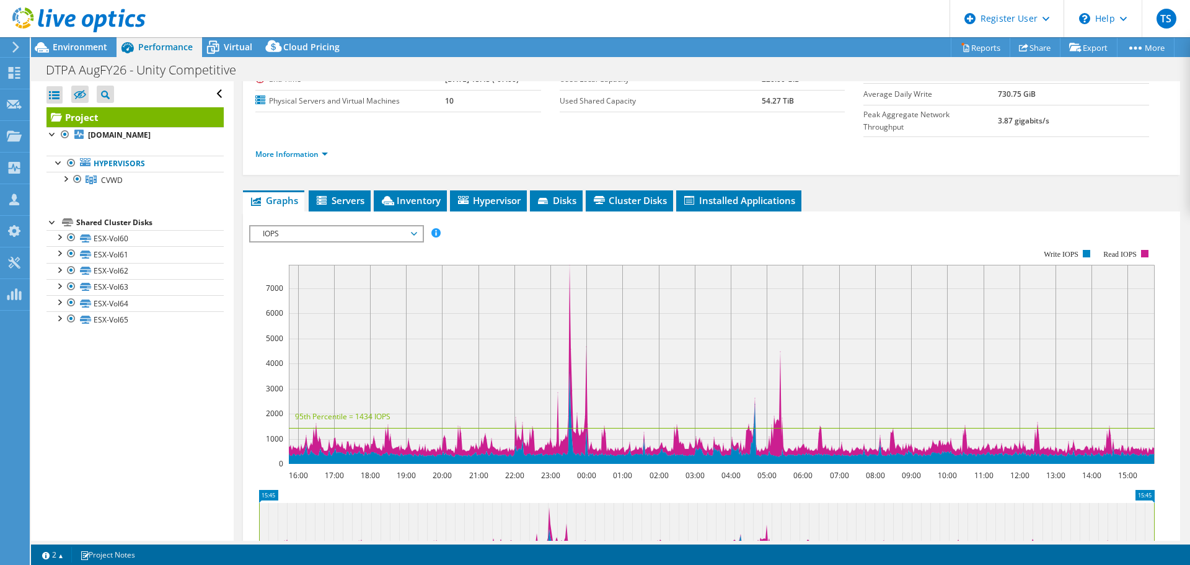
click at [398, 226] on span "IOPS" at bounding box center [336, 233] width 159 height 15
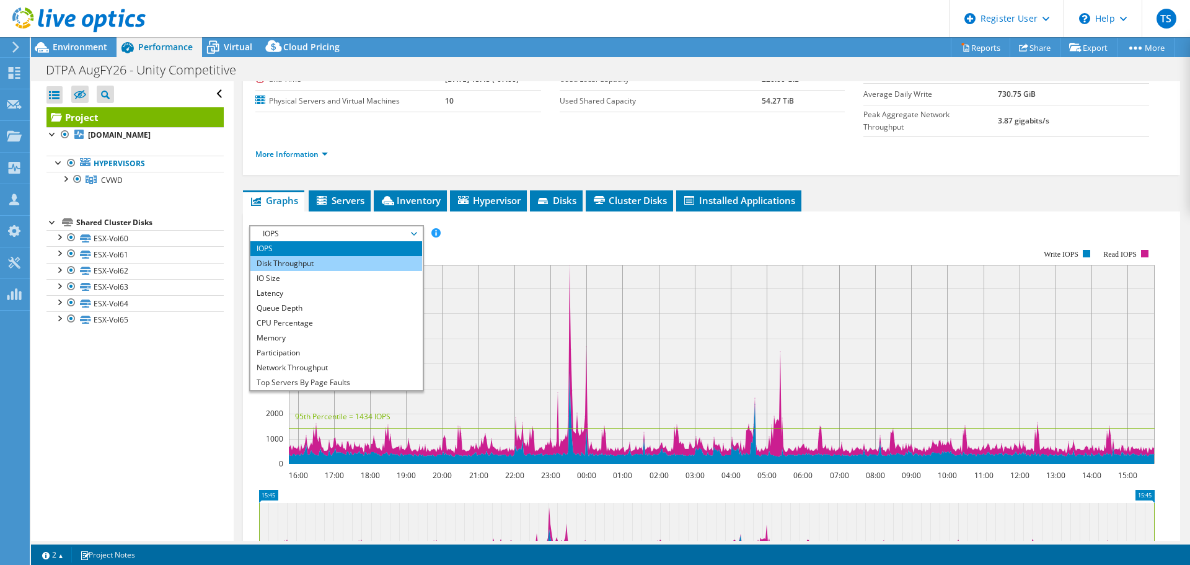
click at [391, 256] on li "Disk Throughput" at bounding box center [336, 263] width 172 height 15
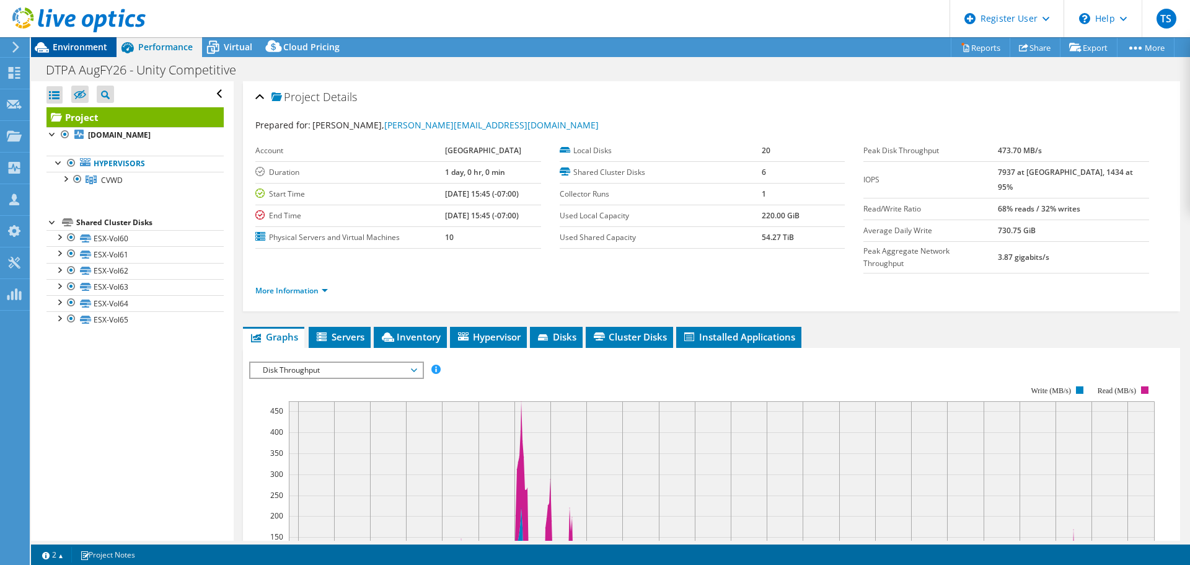
click at [57, 44] on span "Environment" at bounding box center [80, 47] width 55 height 12
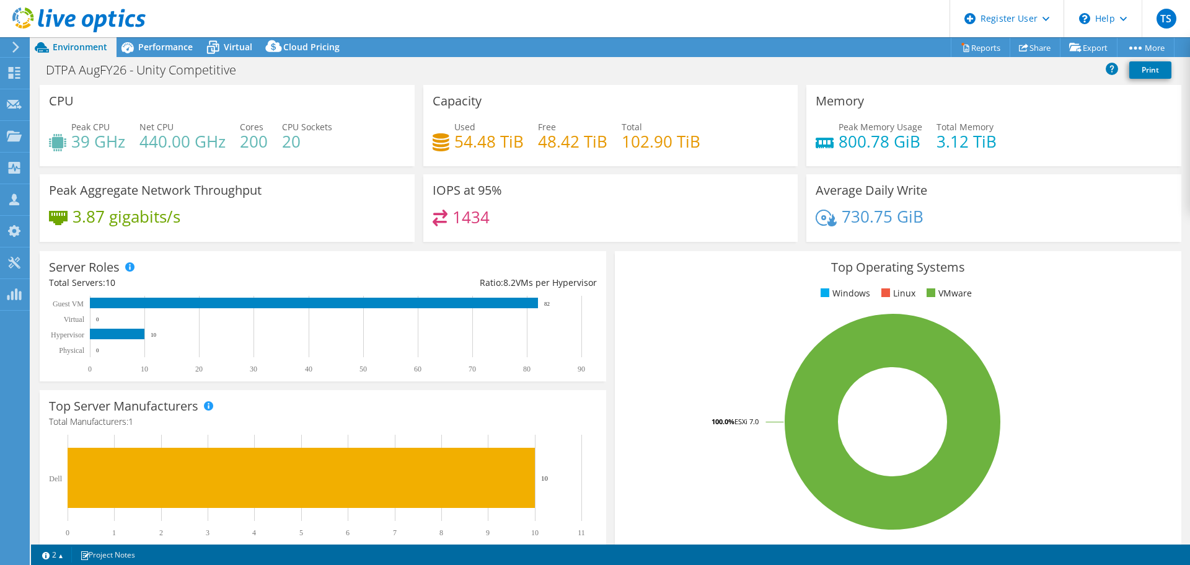
click at [168, 37] on header "TS Dell User Tejas S [EMAIL_ADDRESS][DOMAIN_NAME] Dell My Profile Log Out \n He…" at bounding box center [595, 18] width 1190 height 37
click at [166, 47] on span "Performance" at bounding box center [165, 47] width 55 height 12
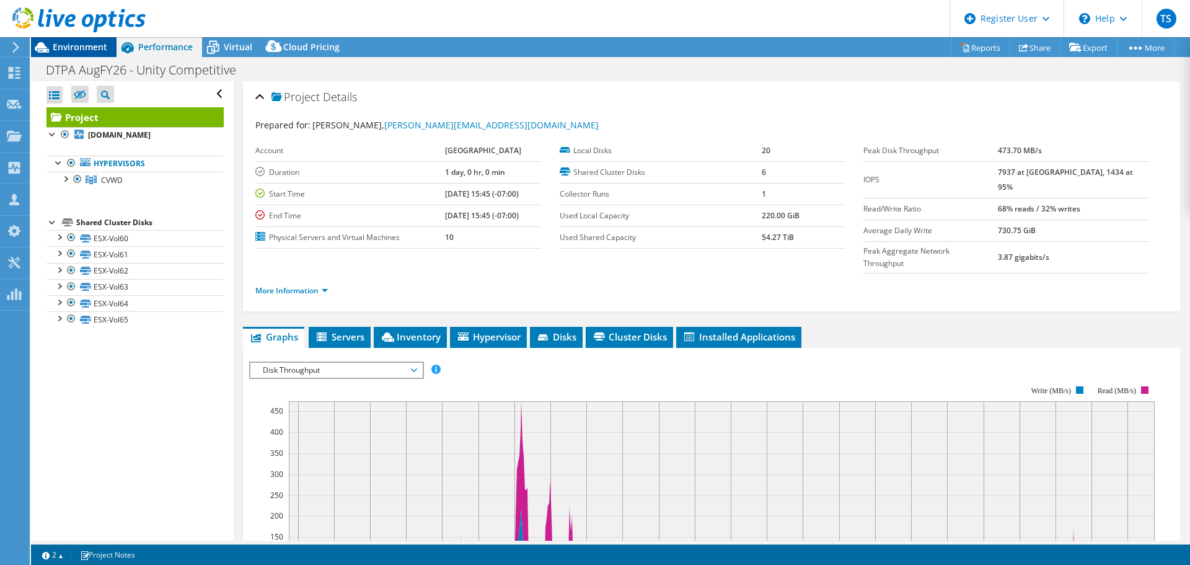
click at [86, 48] on span "Environment" at bounding box center [80, 47] width 55 height 12
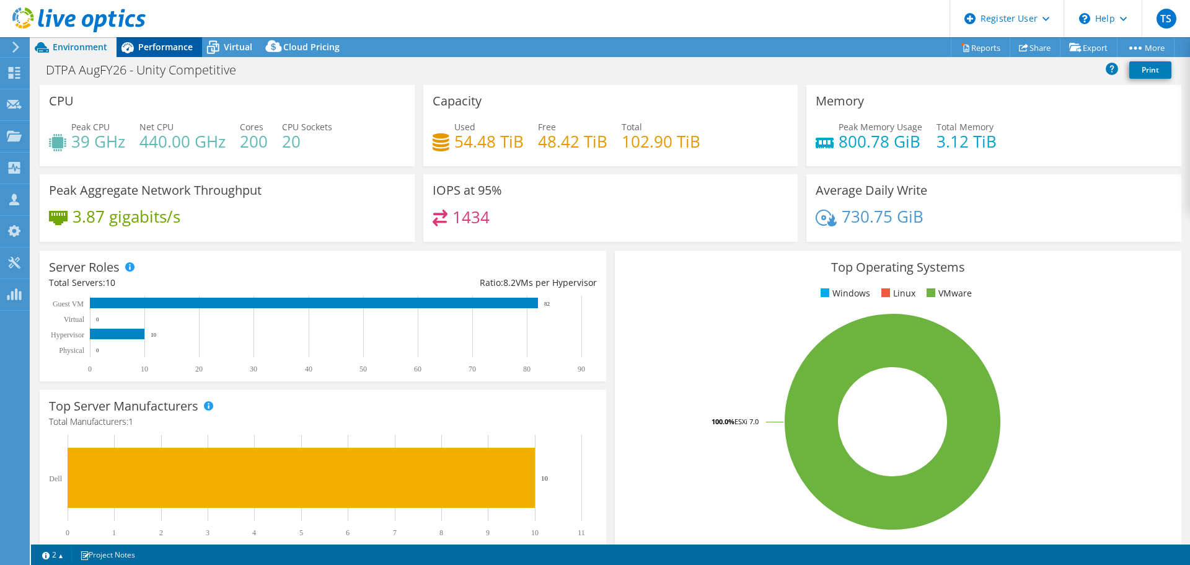
click at [159, 42] on span "Performance" at bounding box center [165, 47] width 55 height 12
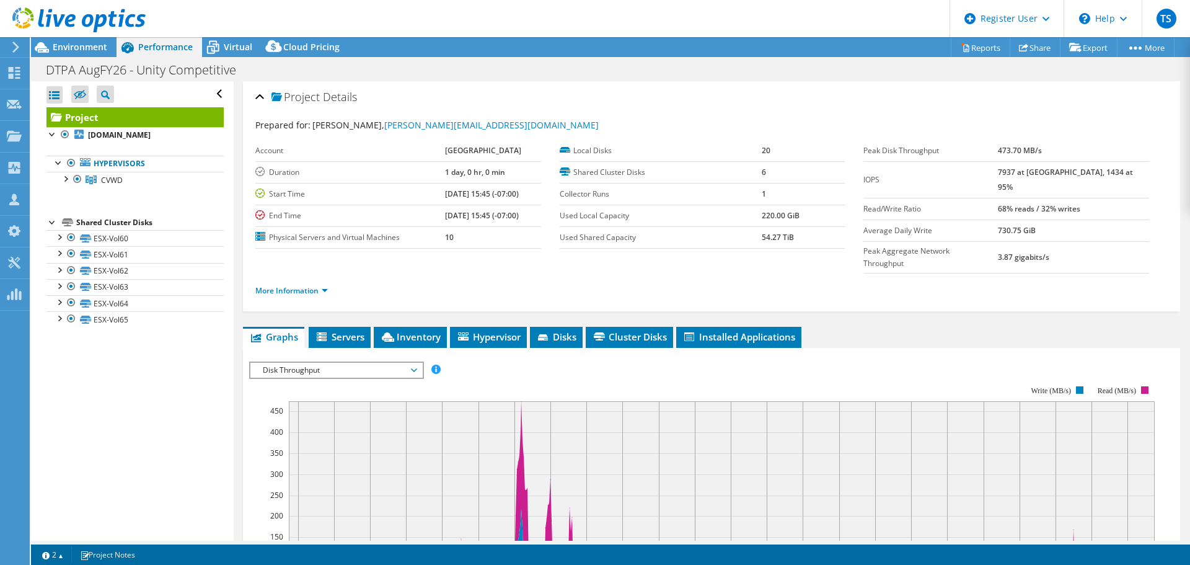
click at [402, 361] on div "Disk Throughput IOPS Disk Throughput IO Size Latency Queue Depth CPU Percentage…" at bounding box center [336, 369] width 175 height 17
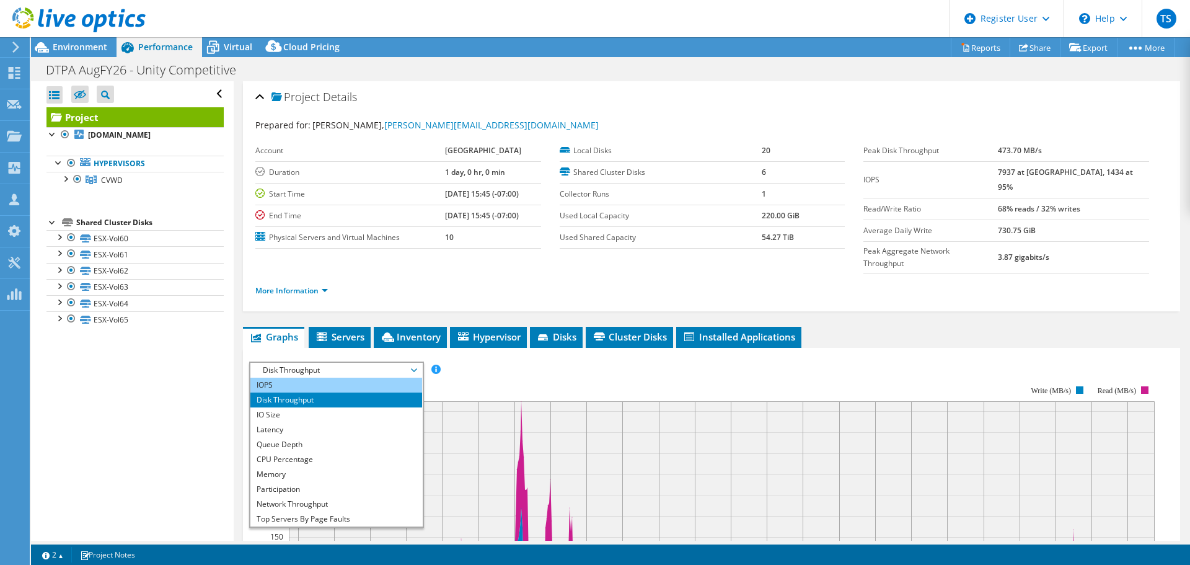
click at [283, 377] on li "IOPS" at bounding box center [336, 384] width 172 height 15
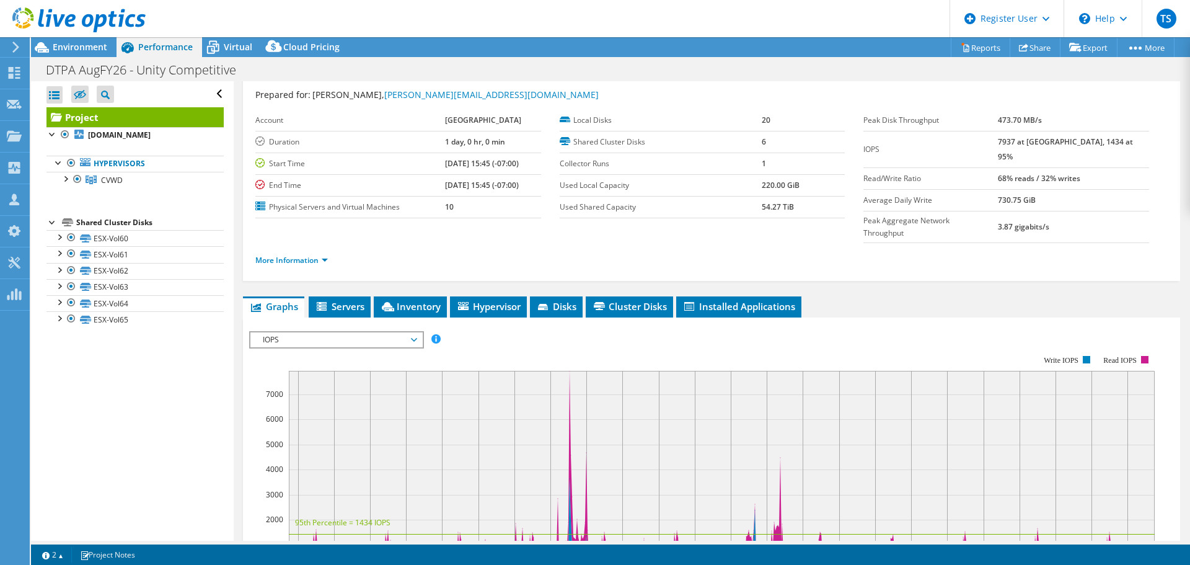
scroll to position [42, 0]
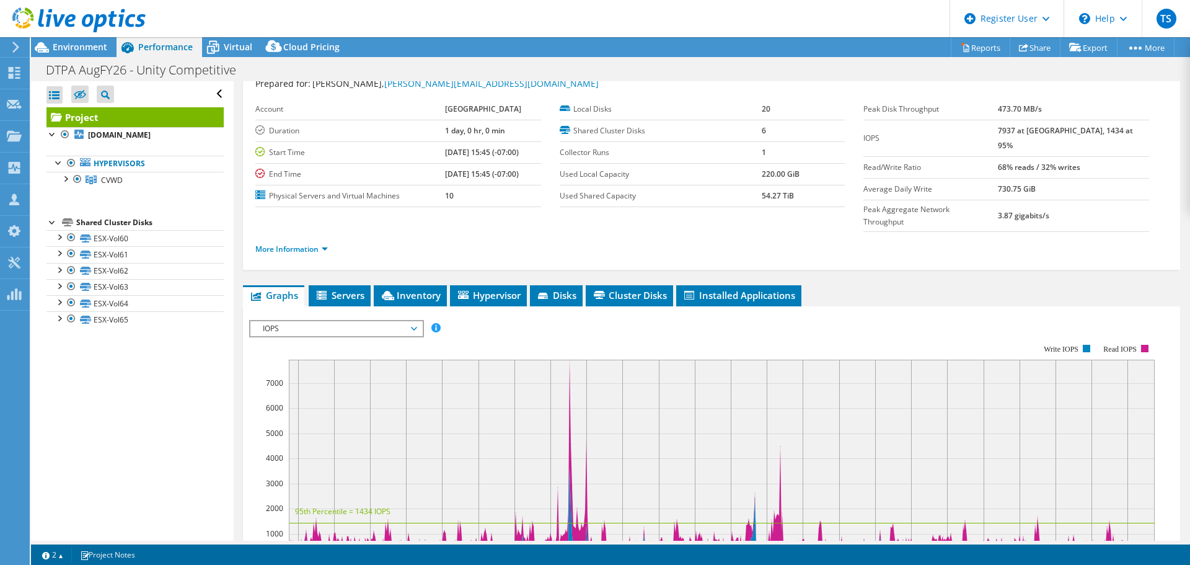
click at [408, 321] on span "IOPS" at bounding box center [336, 328] width 159 height 15
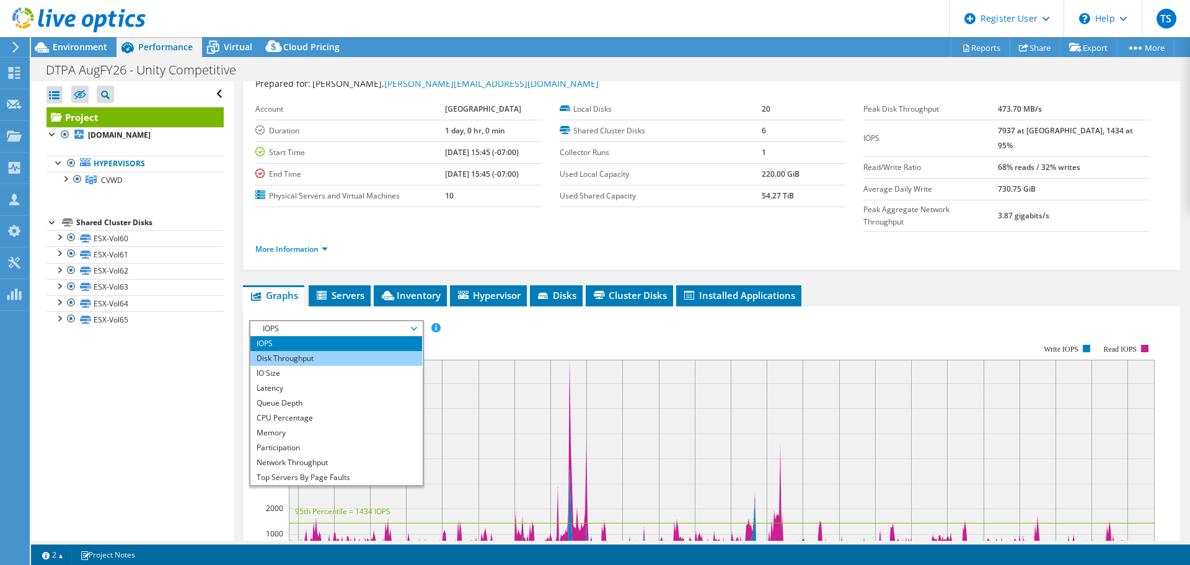
click at [325, 351] on li "Disk Throughput" at bounding box center [336, 358] width 172 height 15
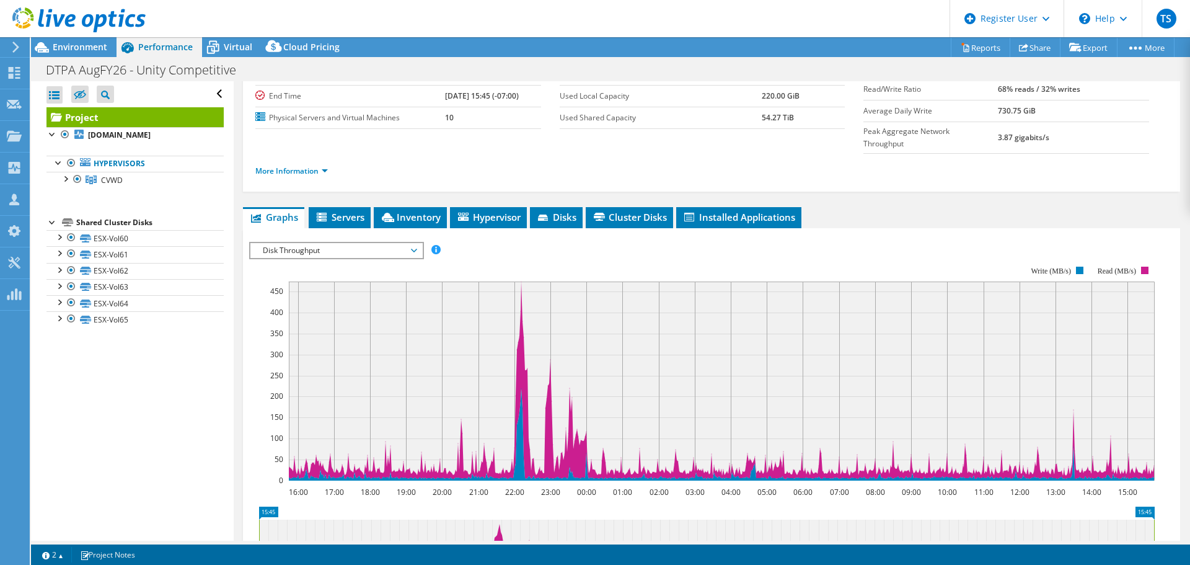
scroll to position [120, 0]
click at [406, 243] on span "Disk Throughput" at bounding box center [336, 250] width 159 height 15
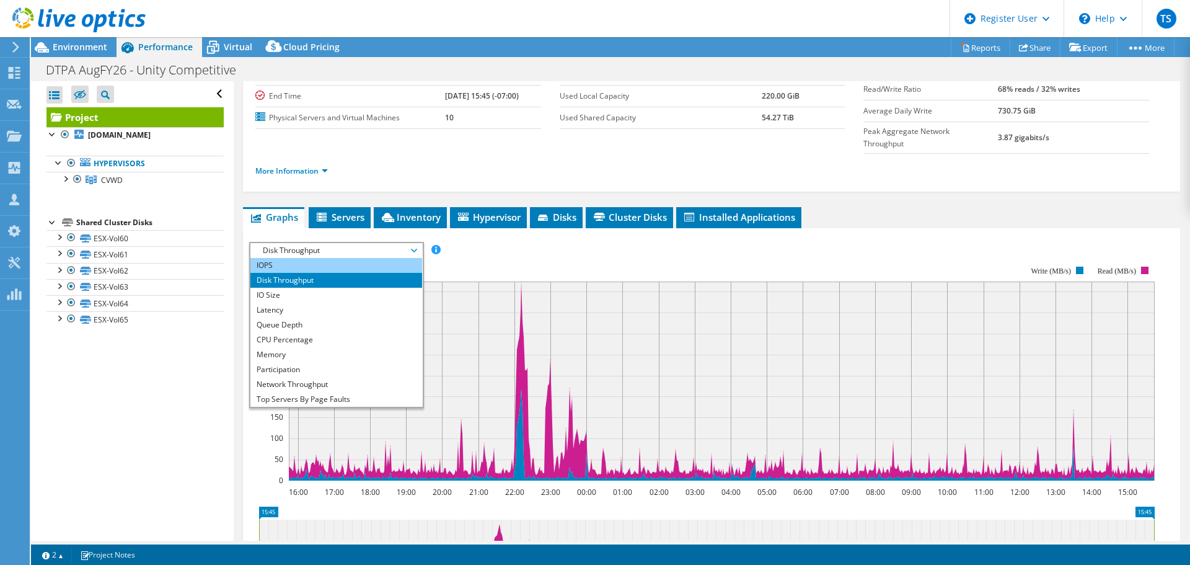
click at [385, 258] on li "IOPS" at bounding box center [336, 265] width 172 height 15
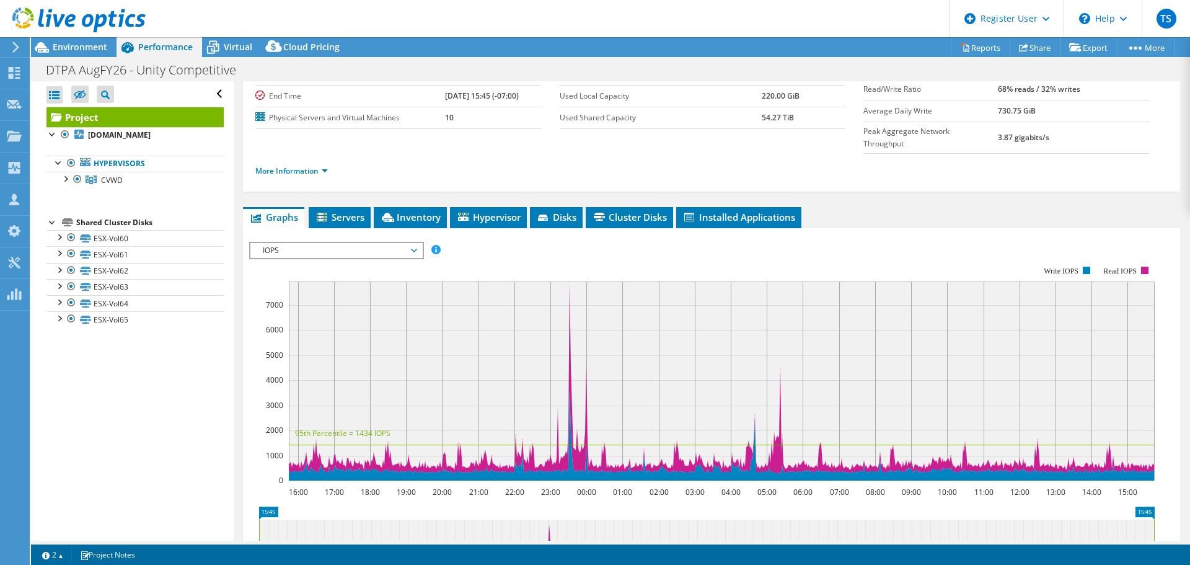
click at [332, 243] on span "IOPS" at bounding box center [336, 250] width 159 height 15
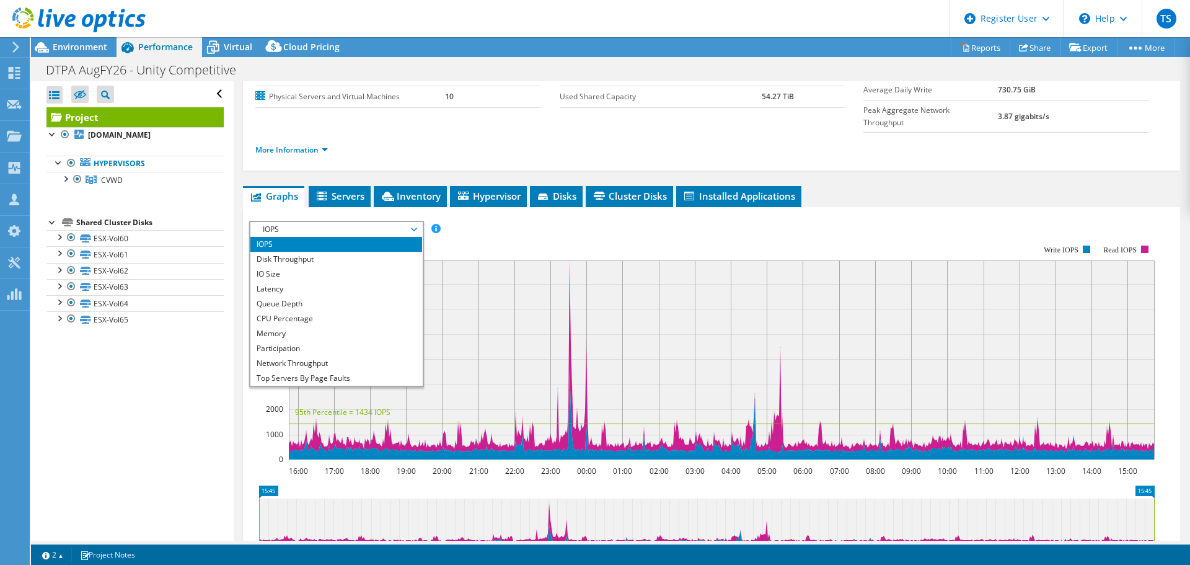
scroll to position [149, 0]
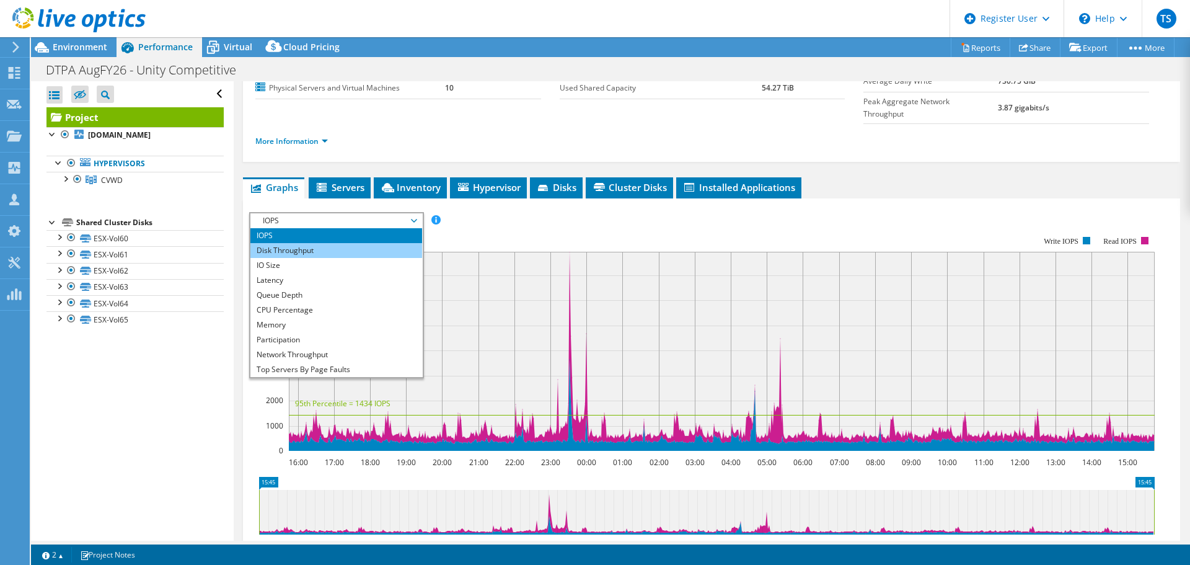
click at [326, 243] on li "Disk Throughput" at bounding box center [336, 250] width 172 height 15
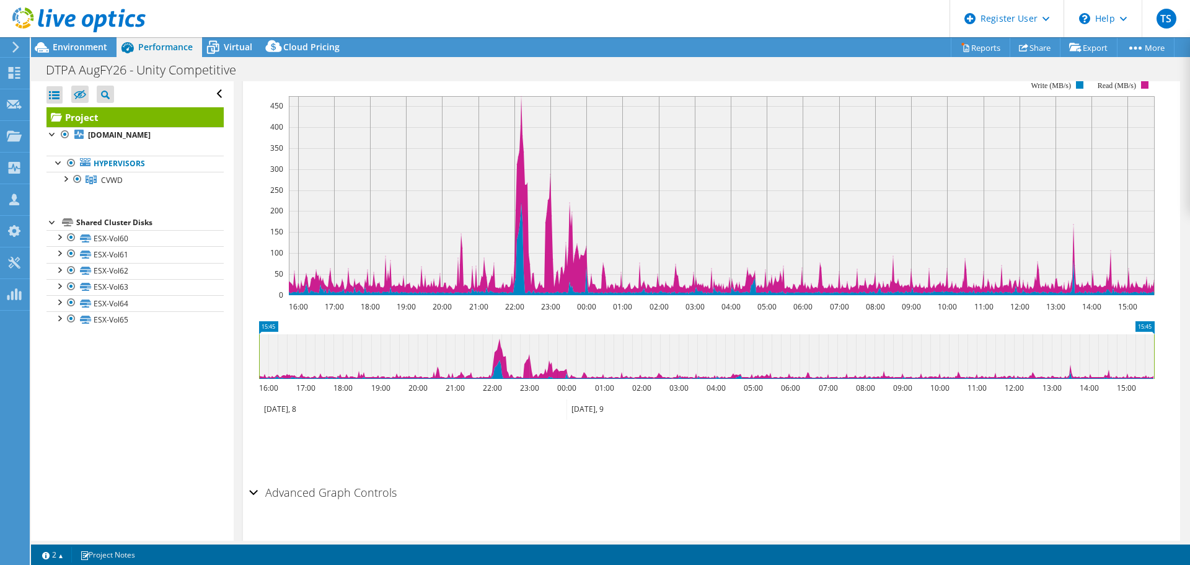
scroll to position [0, 0]
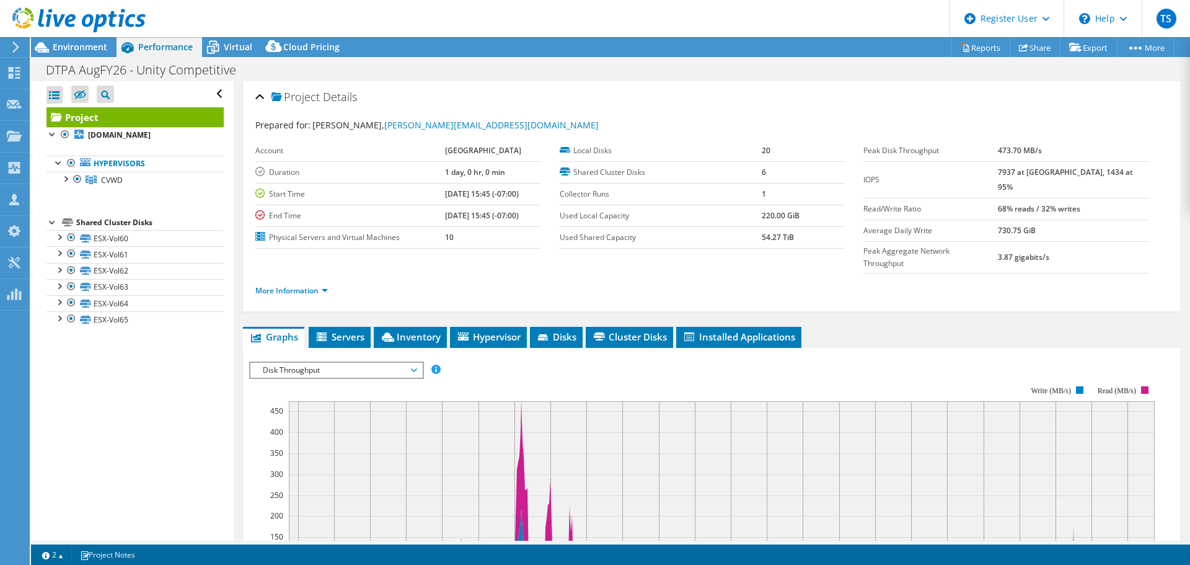
drag, startPoint x: 1023, startPoint y: 151, endPoint x: 1068, endPoint y: 151, distance: 44.6
click at [1068, 151] on tr "Peak Disk Throughput 473.70 MB/s" at bounding box center [1006, 151] width 286 height 22
copy tr "473.70 MB/s"
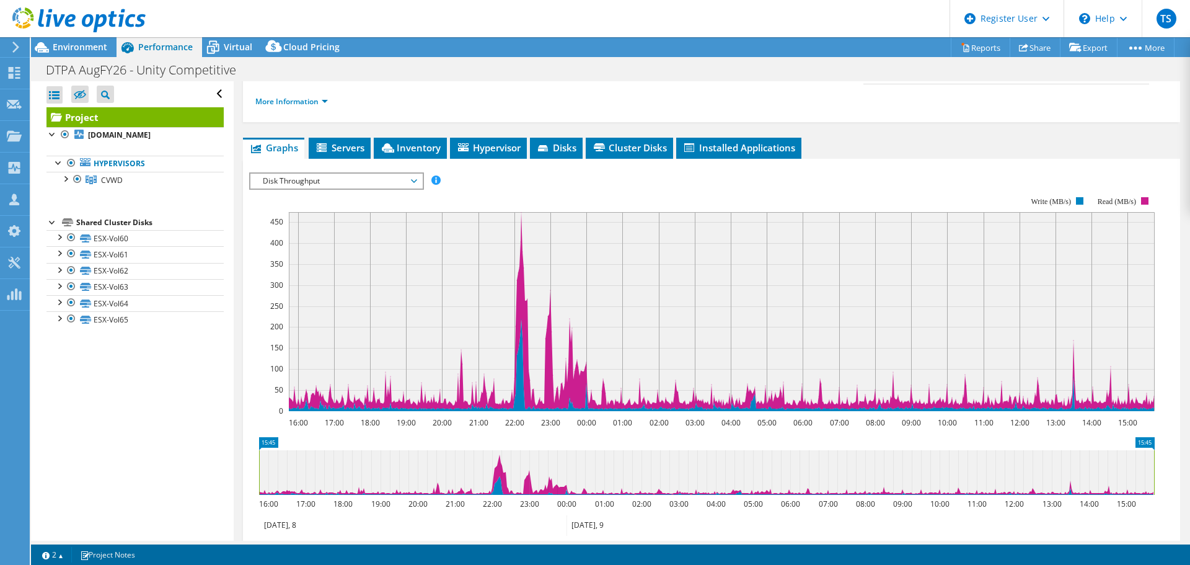
scroll to position [190, 0]
click at [379, 173] on span "Disk Throughput" at bounding box center [336, 180] width 159 height 15
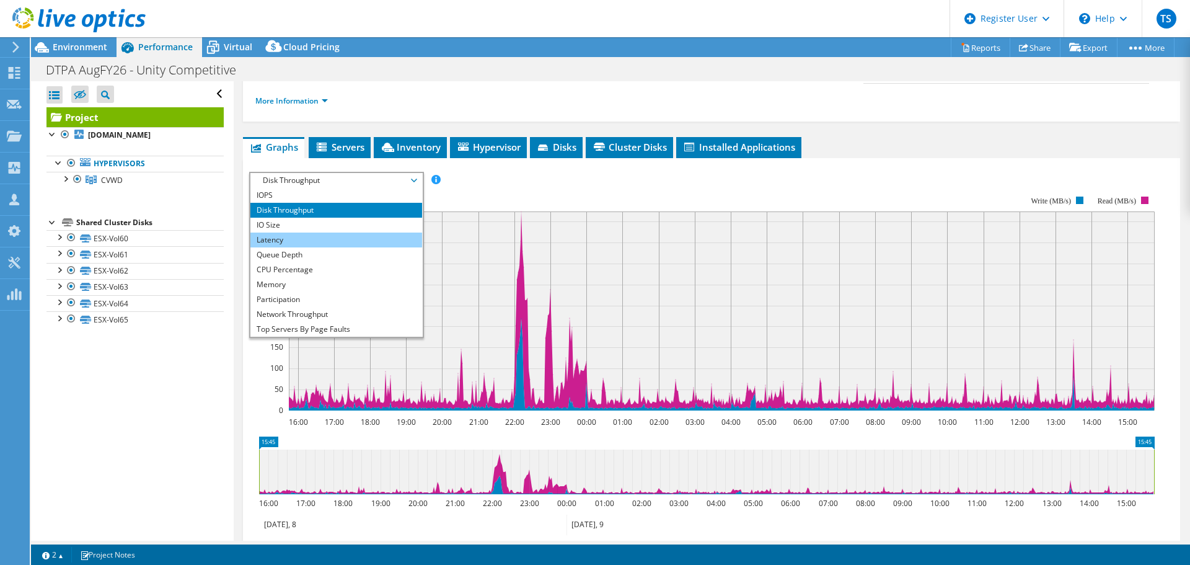
click at [359, 232] on li "Latency" at bounding box center [336, 239] width 172 height 15
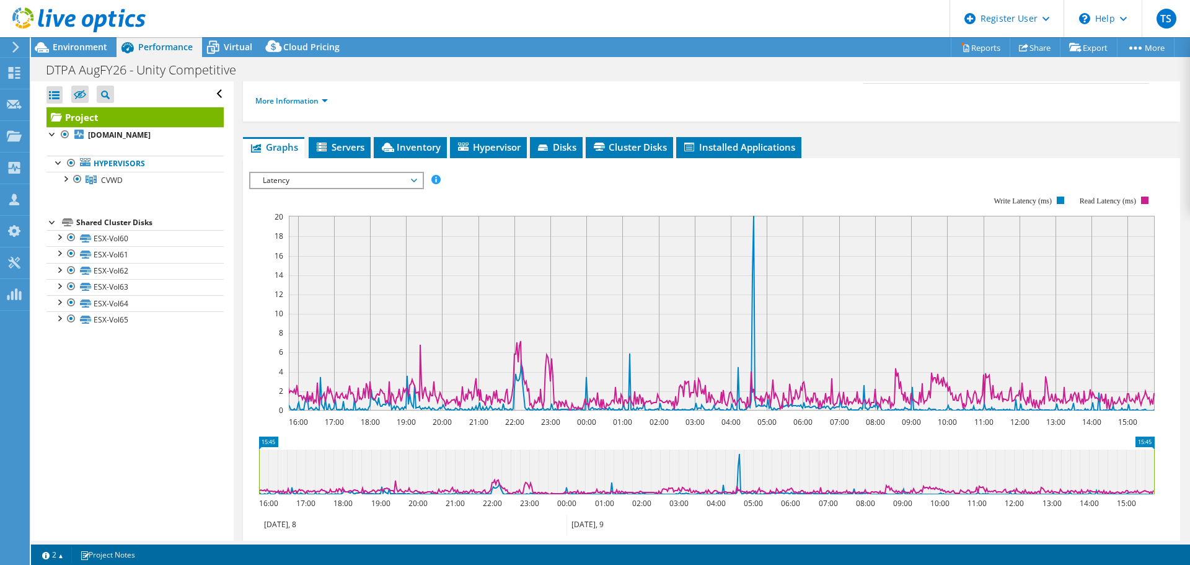
click at [333, 173] on span "Latency" at bounding box center [336, 180] width 159 height 15
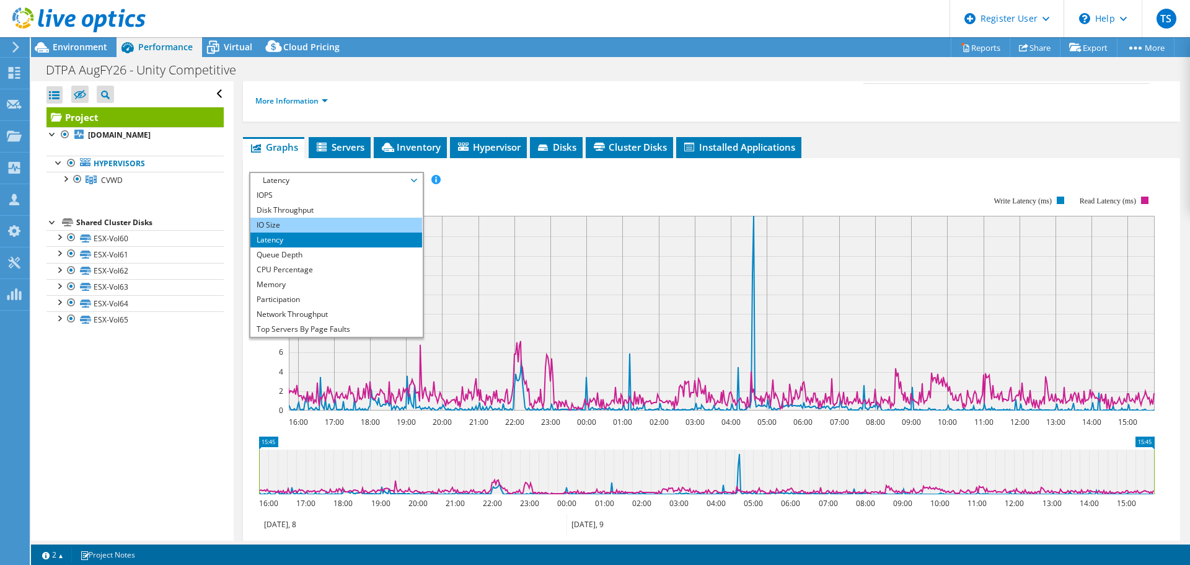
click at [315, 218] on li "IO Size" at bounding box center [336, 225] width 172 height 15
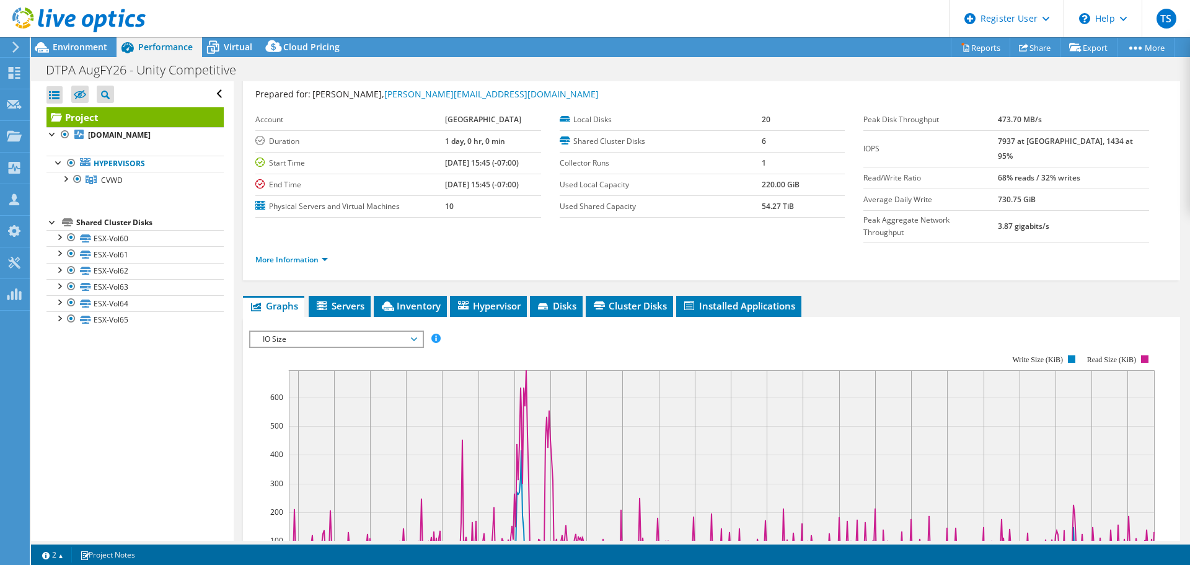
scroll to position [32, 0]
click at [400, 331] on span "IO Size" at bounding box center [336, 338] width 159 height 15
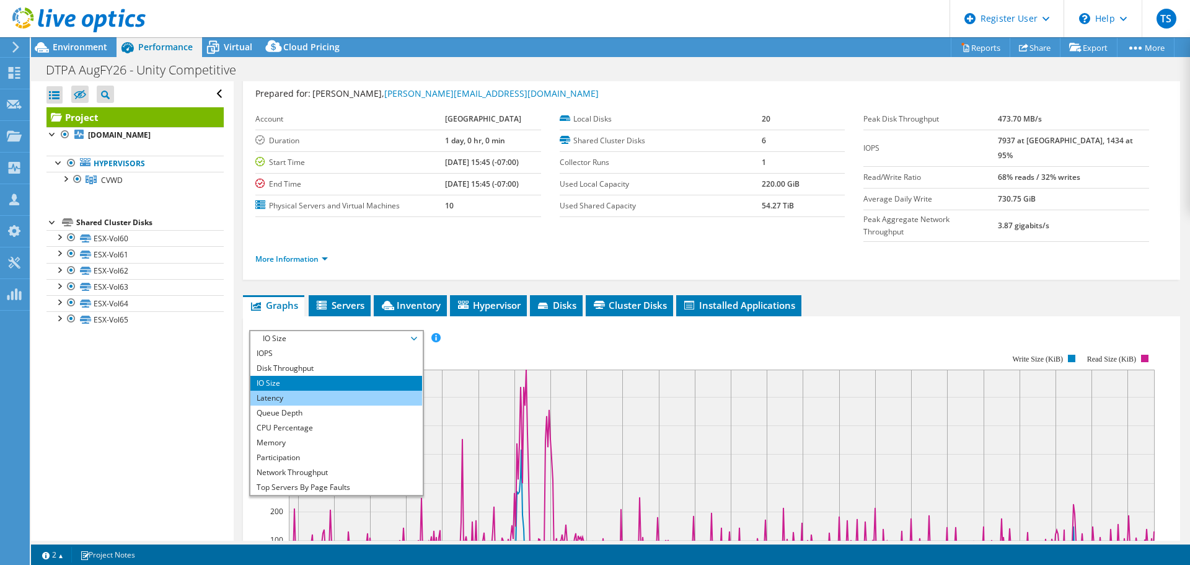
click at [353, 390] on li "Latency" at bounding box center [336, 397] width 172 height 15
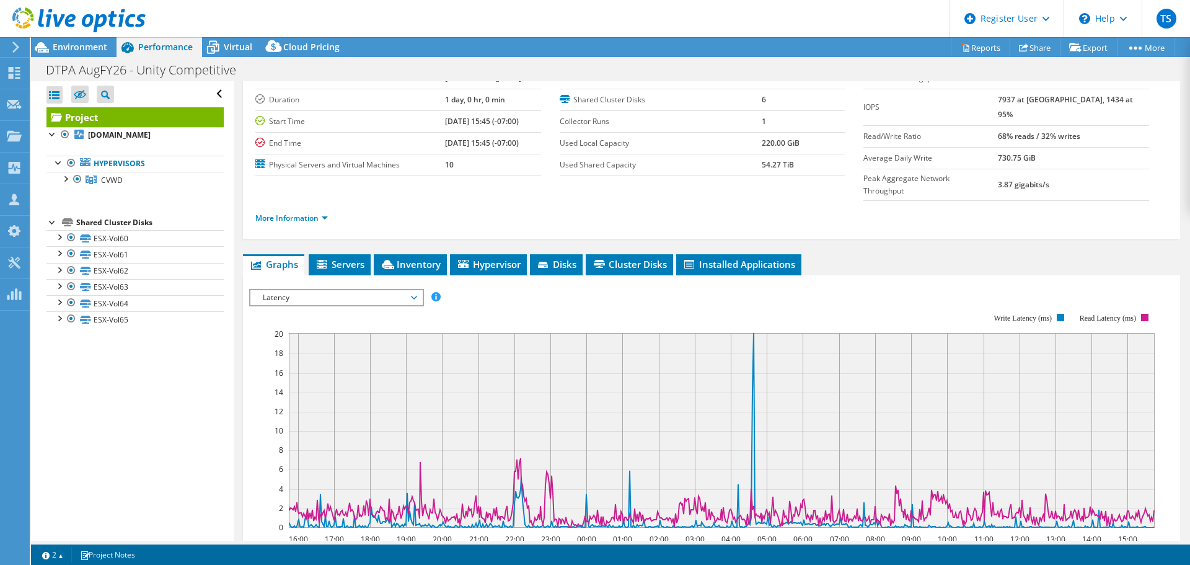
scroll to position [73, 0]
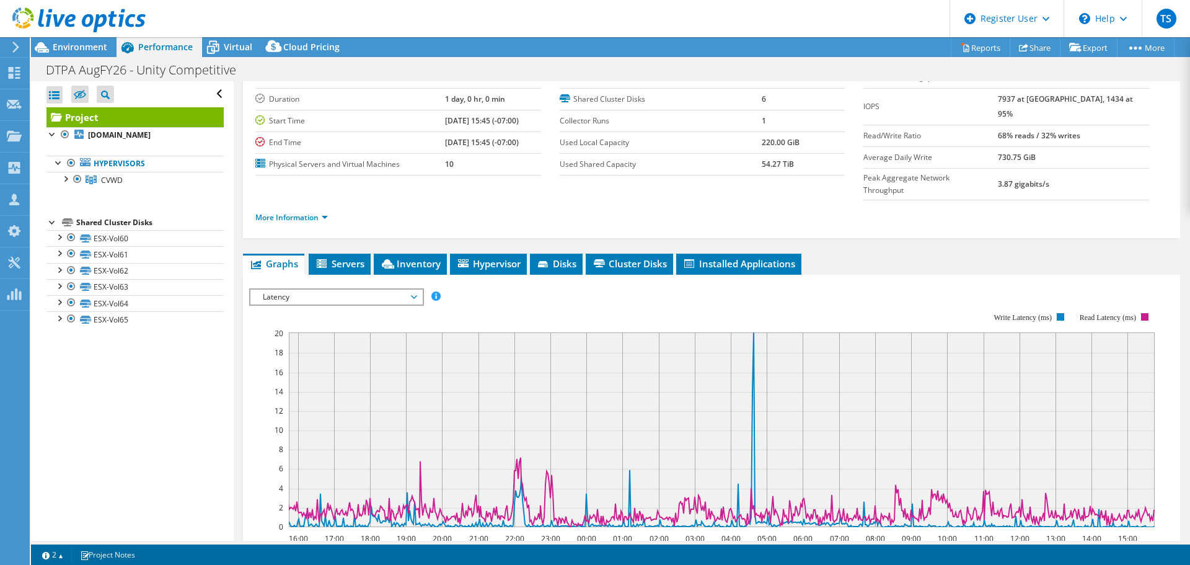
click at [412, 289] on span "Latency" at bounding box center [336, 296] width 159 height 15
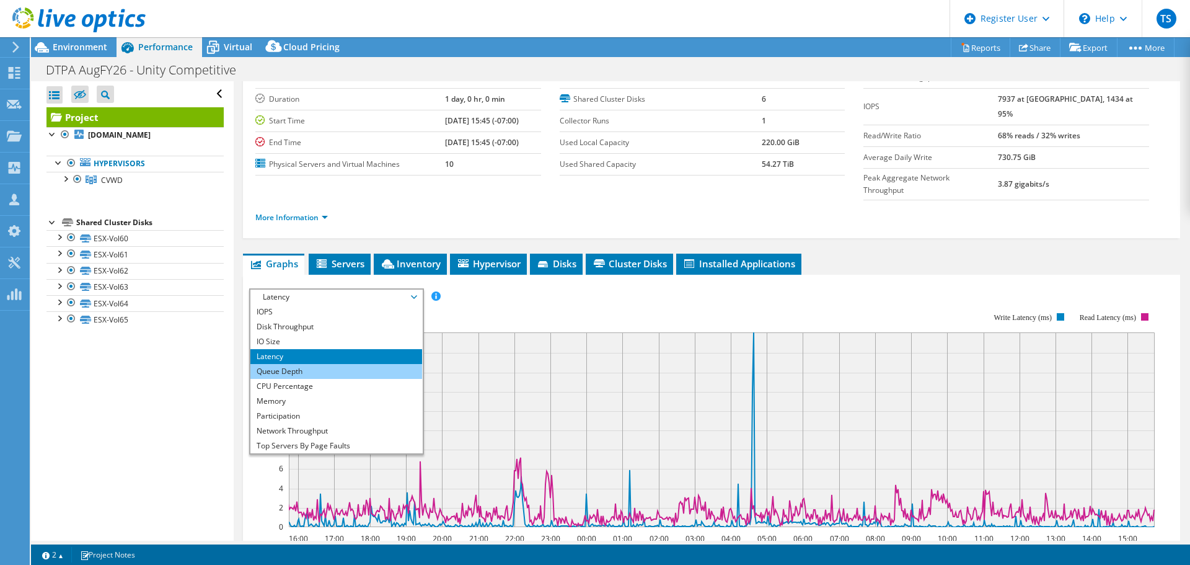
click at [359, 364] on li "Queue Depth" at bounding box center [336, 371] width 172 height 15
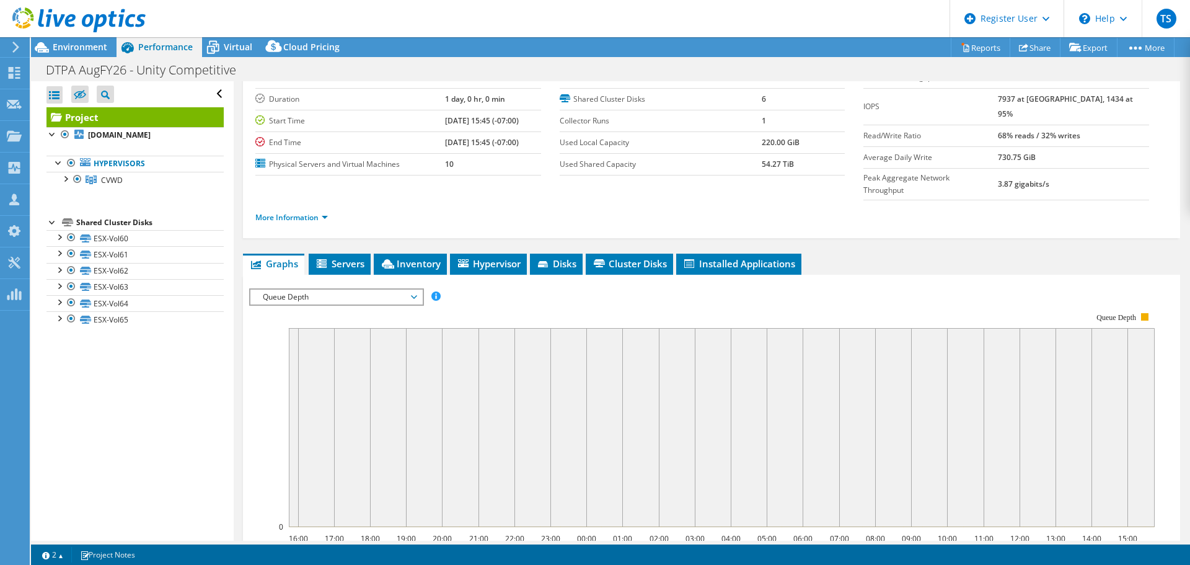
click at [363, 289] on span "Queue Depth" at bounding box center [336, 296] width 159 height 15
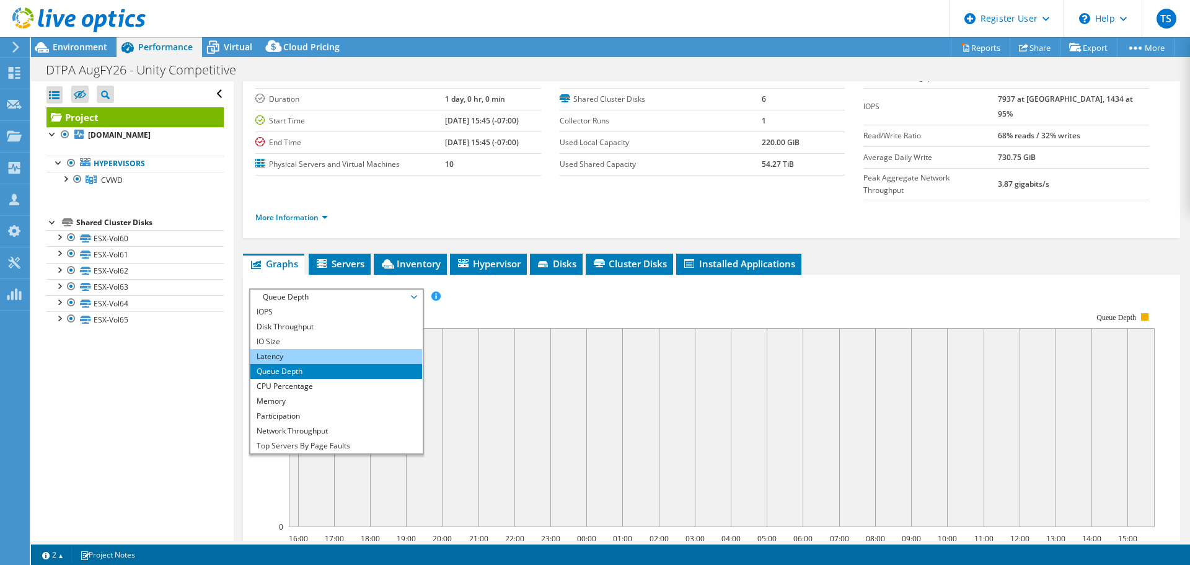
click at [346, 349] on li "Latency" at bounding box center [336, 356] width 172 height 15
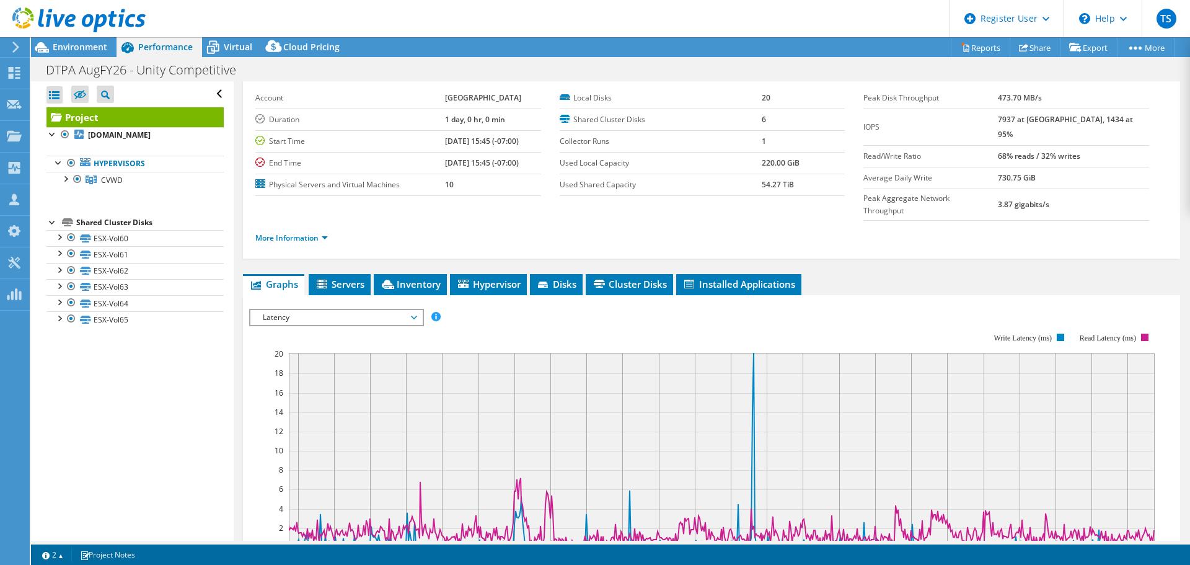
scroll to position [51, 0]
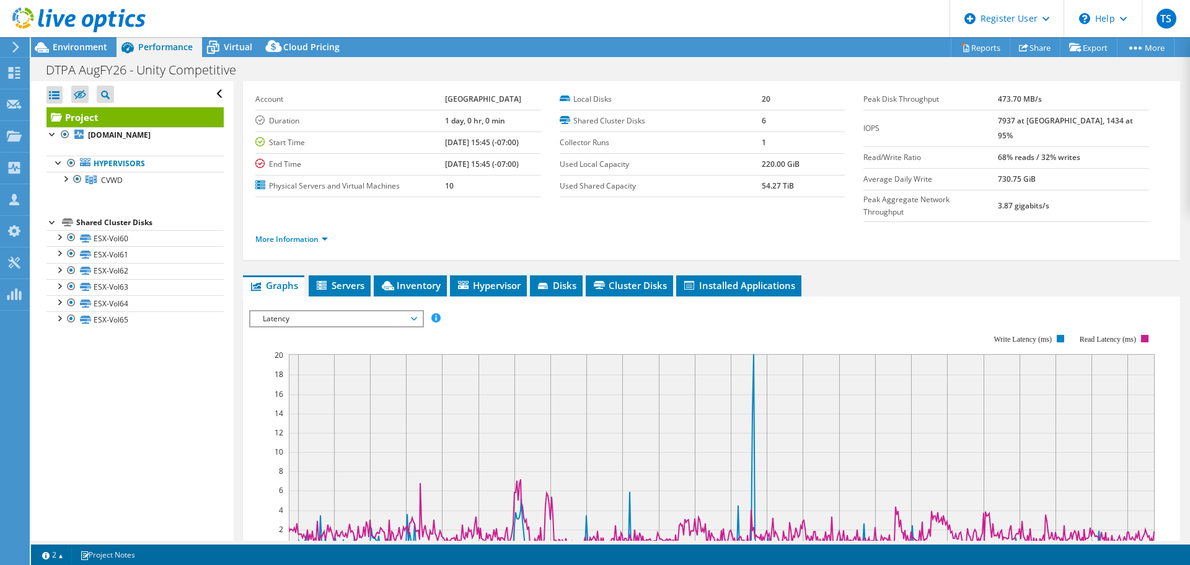
click at [343, 311] on span "Latency" at bounding box center [336, 318] width 159 height 15
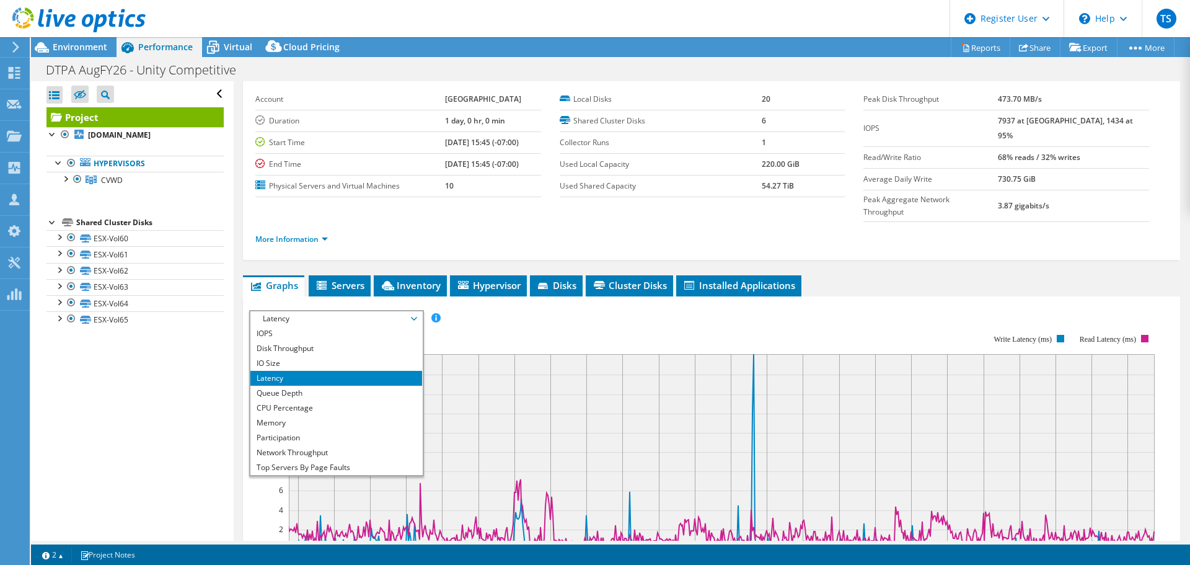
click at [464, 317] on rect at bounding box center [701, 441] width 905 height 248
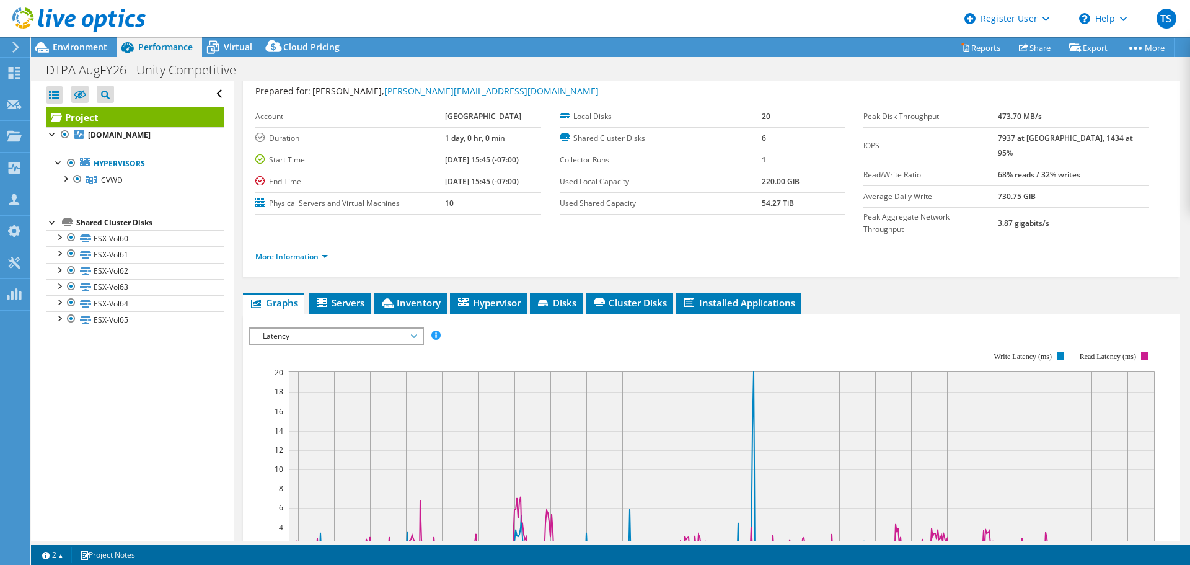
scroll to position [33, 0]
